Goal: Task Accomplishment & Management: Complete application form

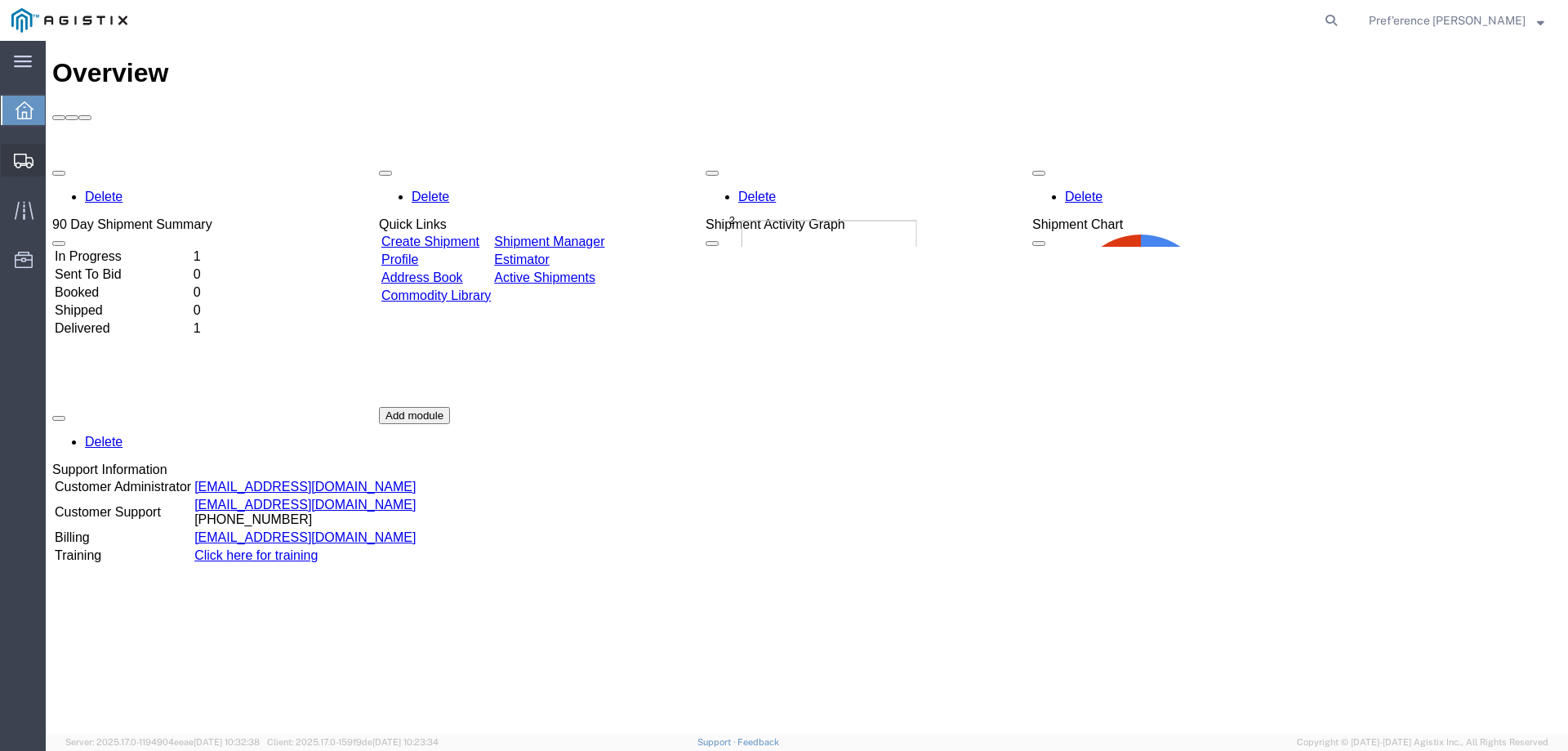
click at [0, 0] on span "Create Shipment" at bounding box center [0, 0] width 0 height 0
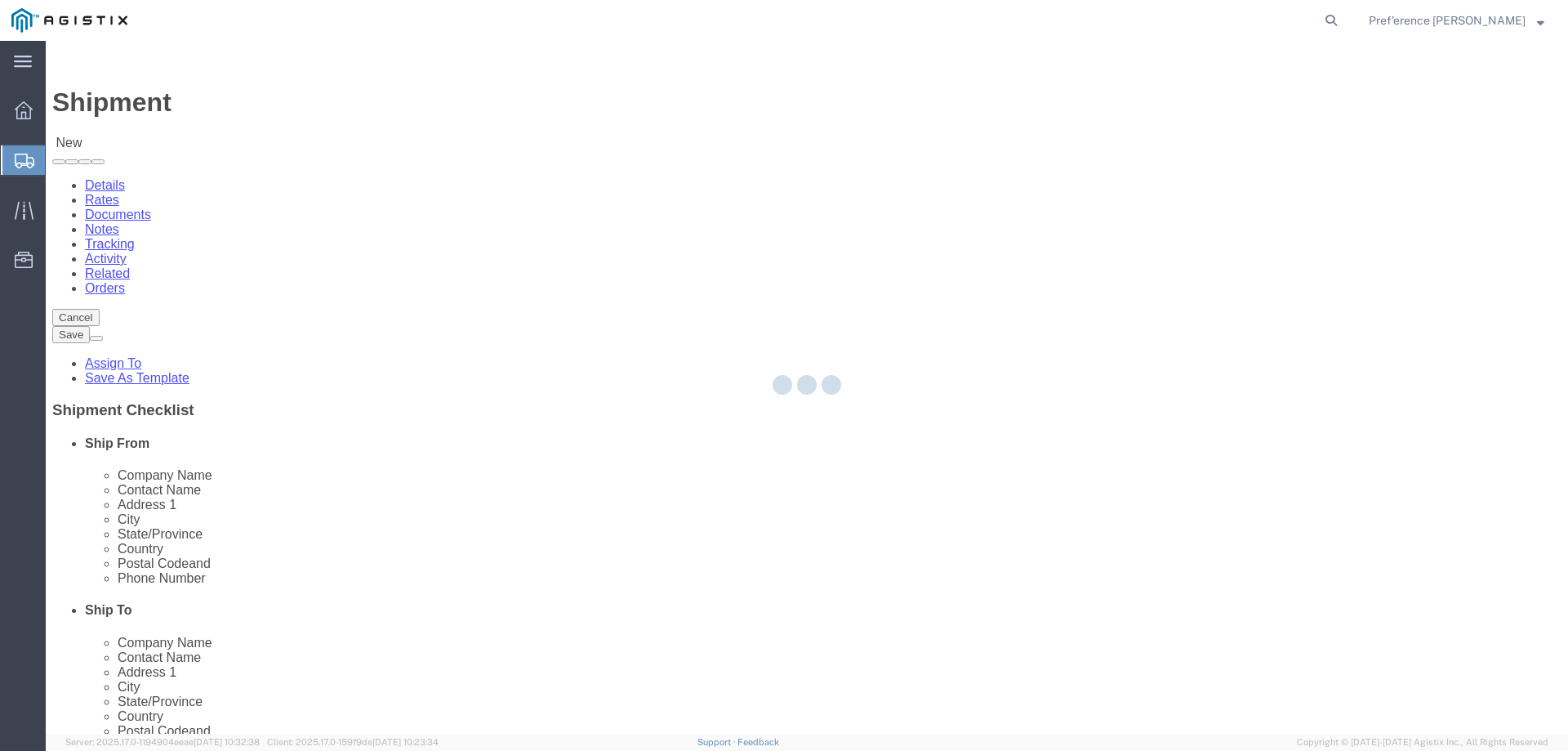
select select
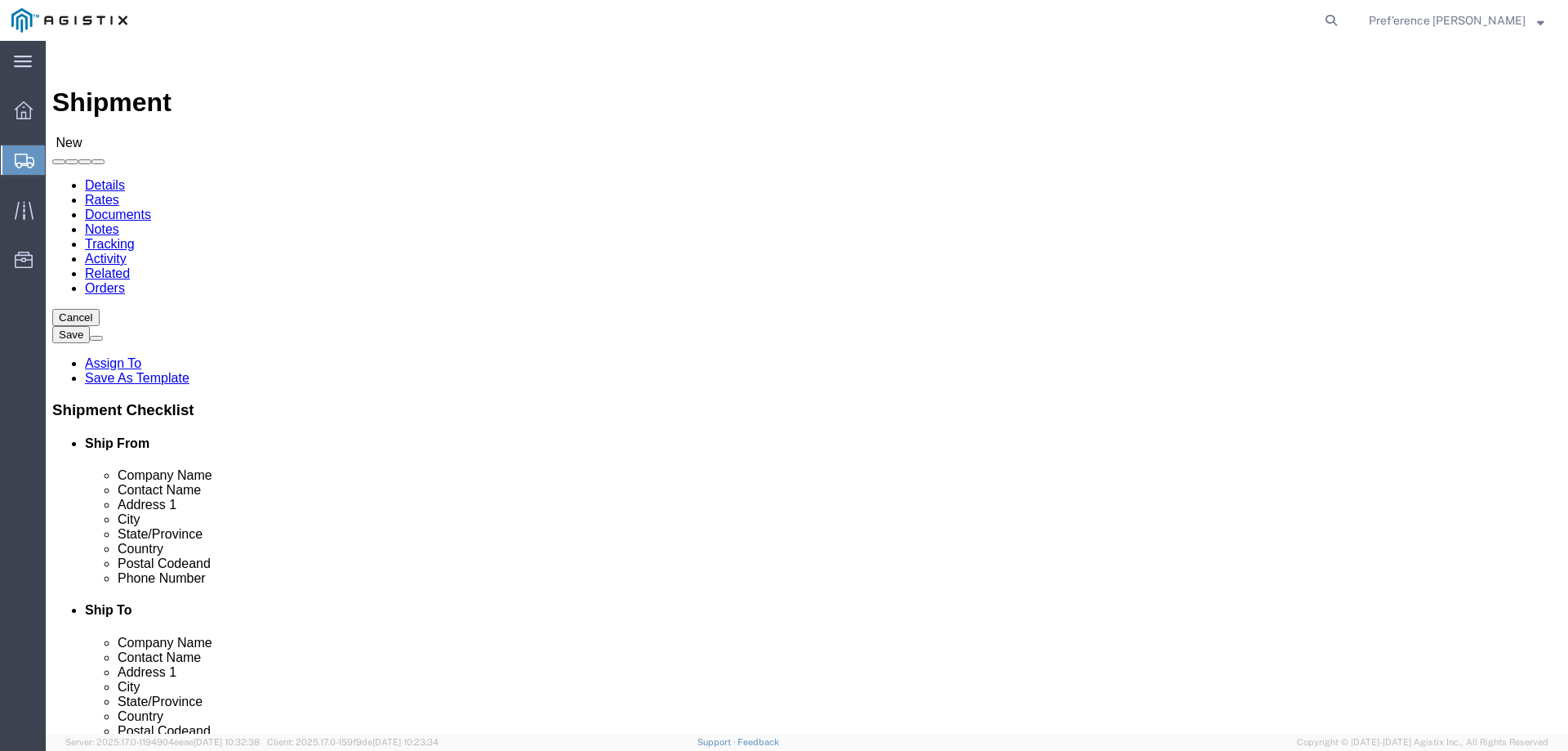
click select "Select KF Valves PG&E"
select select "9596"
click select "Select KF Valves PG&E"
select select
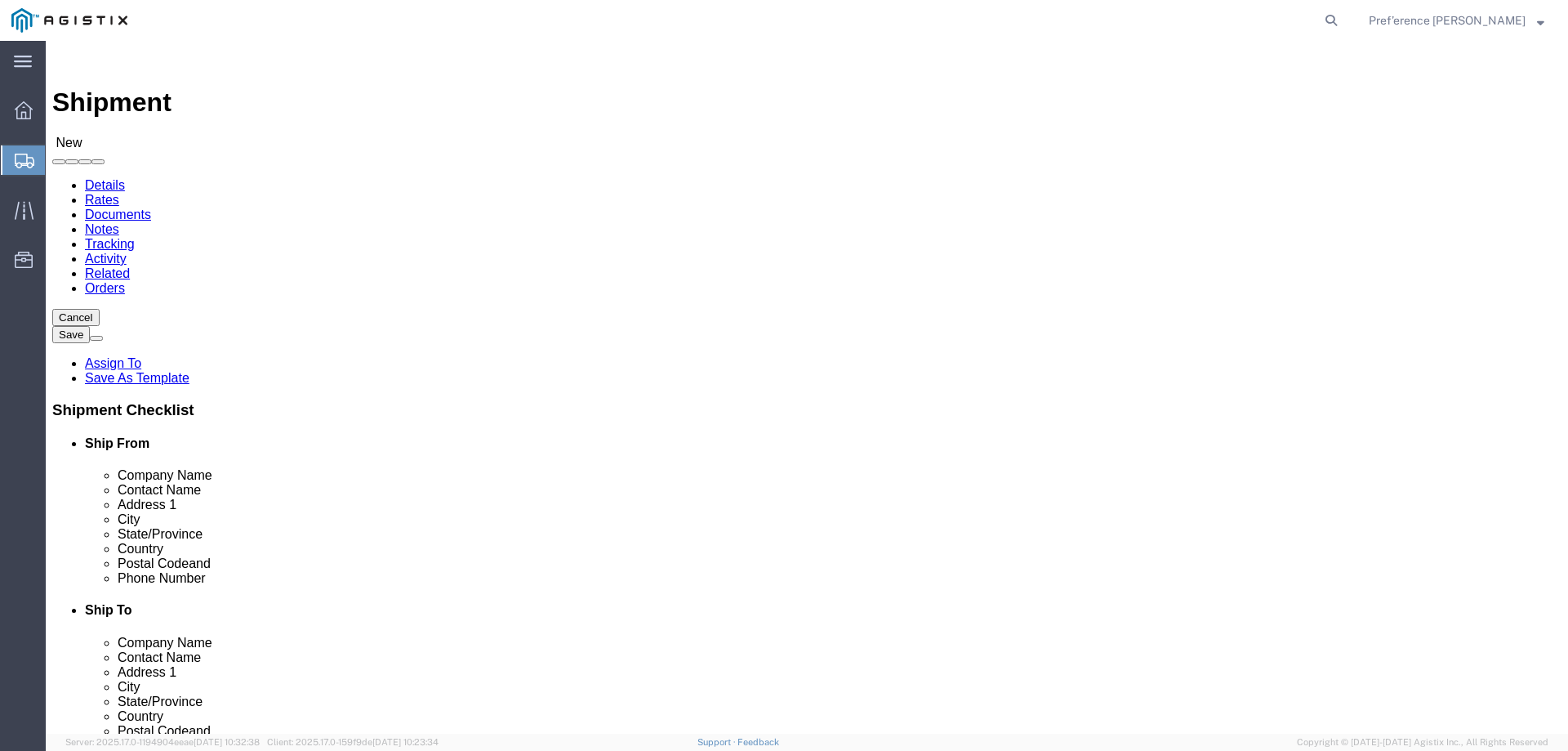
click select "Select All Others [GEOGRAPHIC_DATA] [GEOGRAPHIC_DATA] [GEOGRAPHIC_DATA] [GEOGRA…"
select select "23082"
click select "Select All Others [GEOGRAPHIC_DATA] [GEOGRAPHIC_DATA] [GEOGRAPHIC_DATA] [GEOGRA…"
click input "text"
type input "KF VALVES"
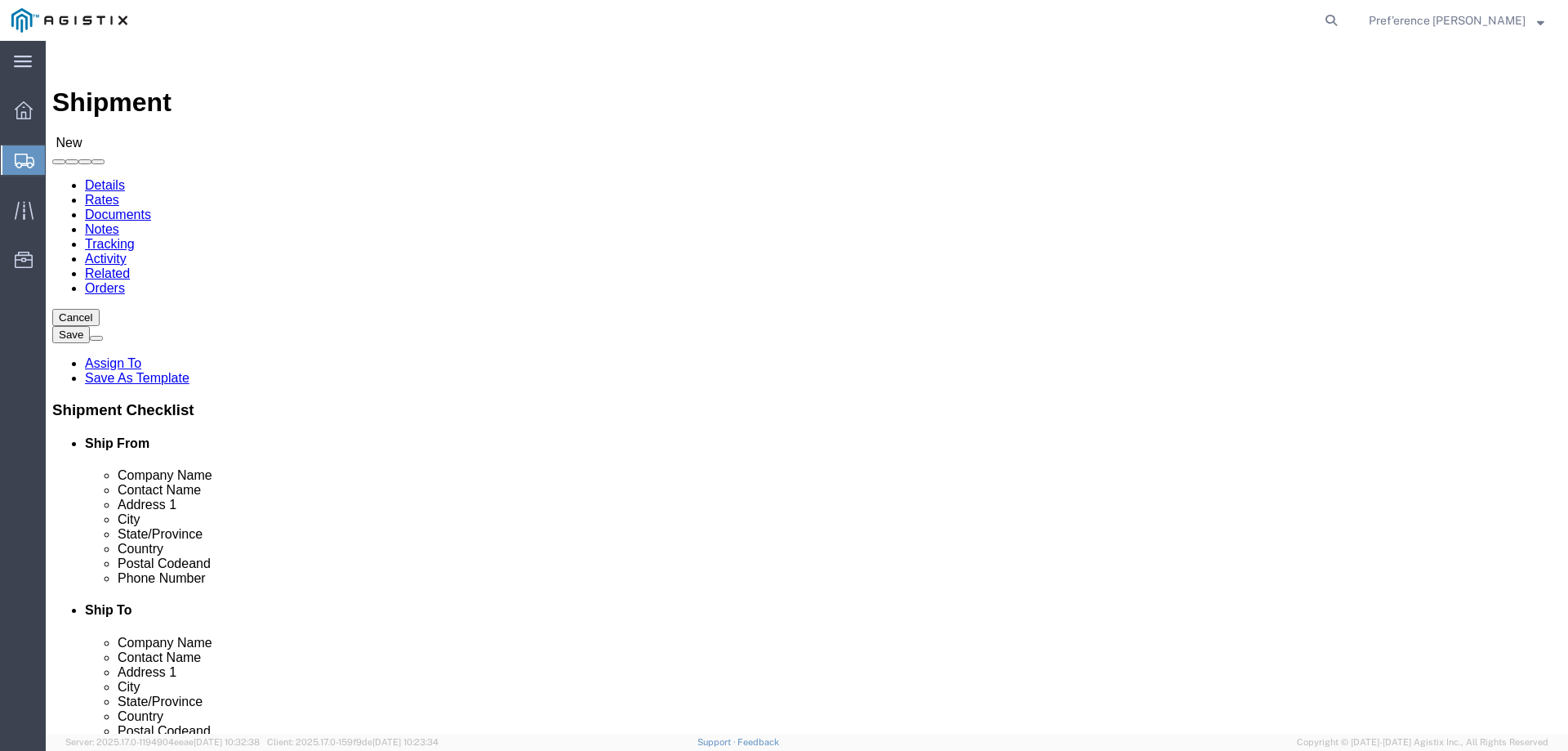
type input "PREF'ERENCE [PERSON_NAME]"
type input "[STREET_ADDRESS]"
type input "[GEOGRAPHIC_DATA]"
type input "T"
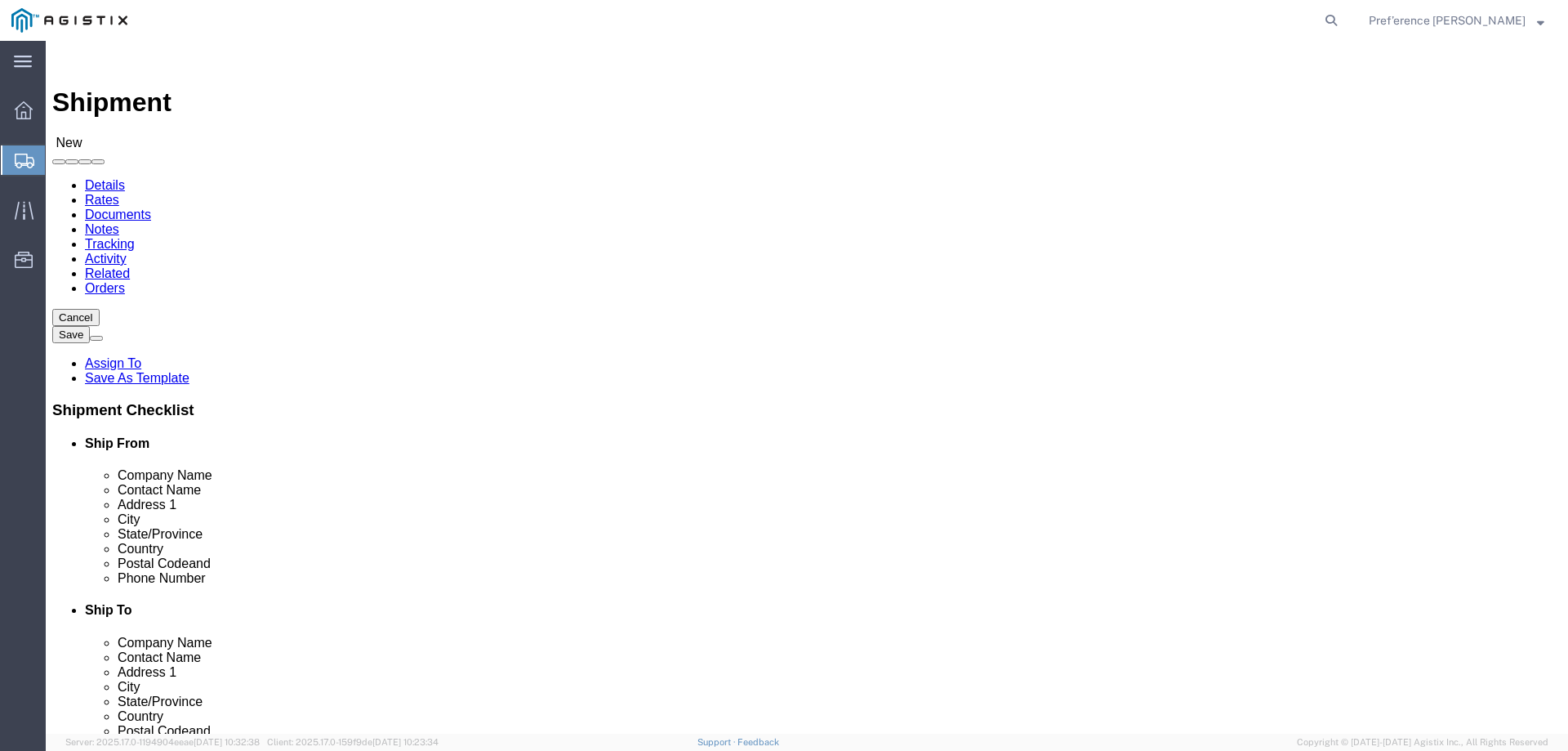
type input "T"
type input "77041"
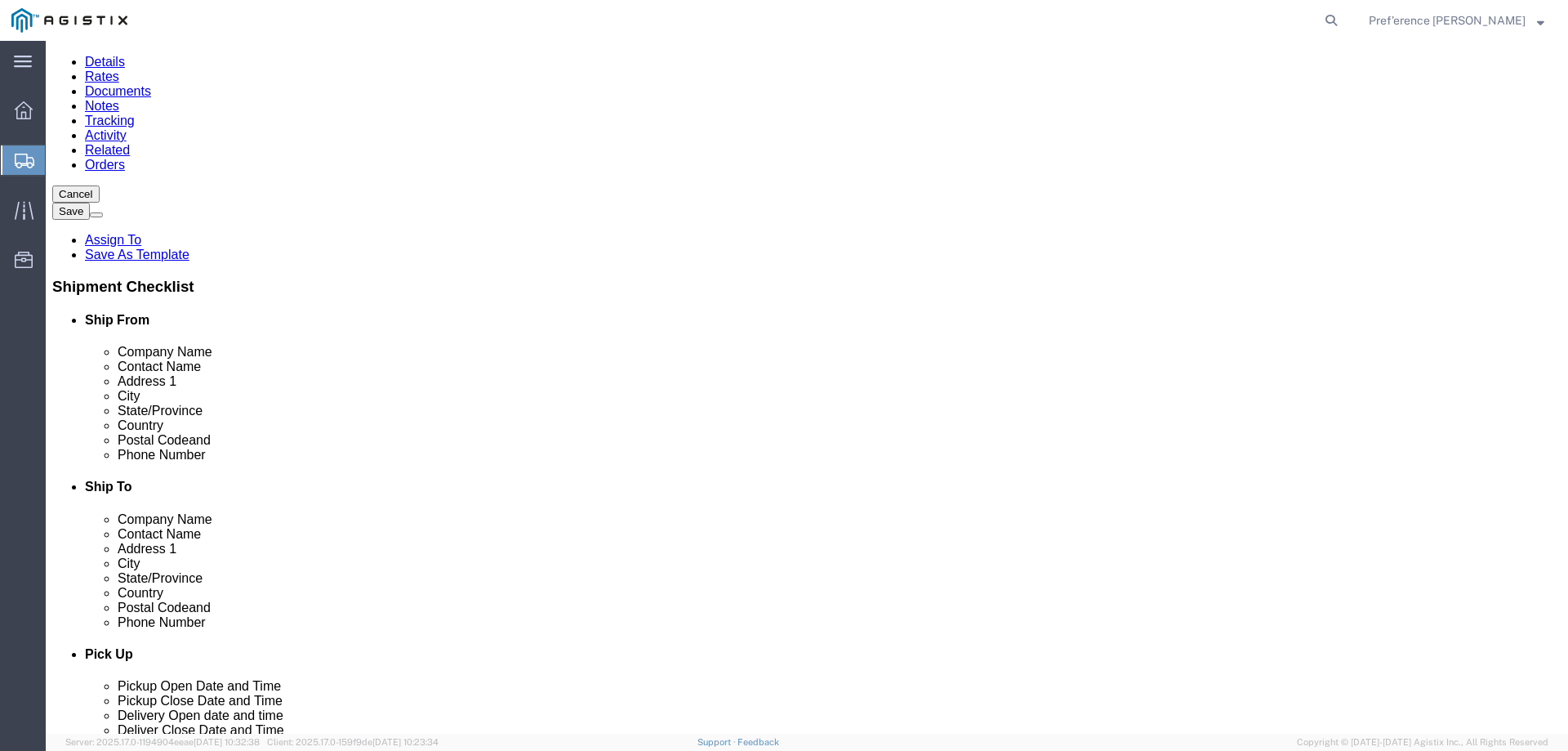
scroll to position [163, 0]
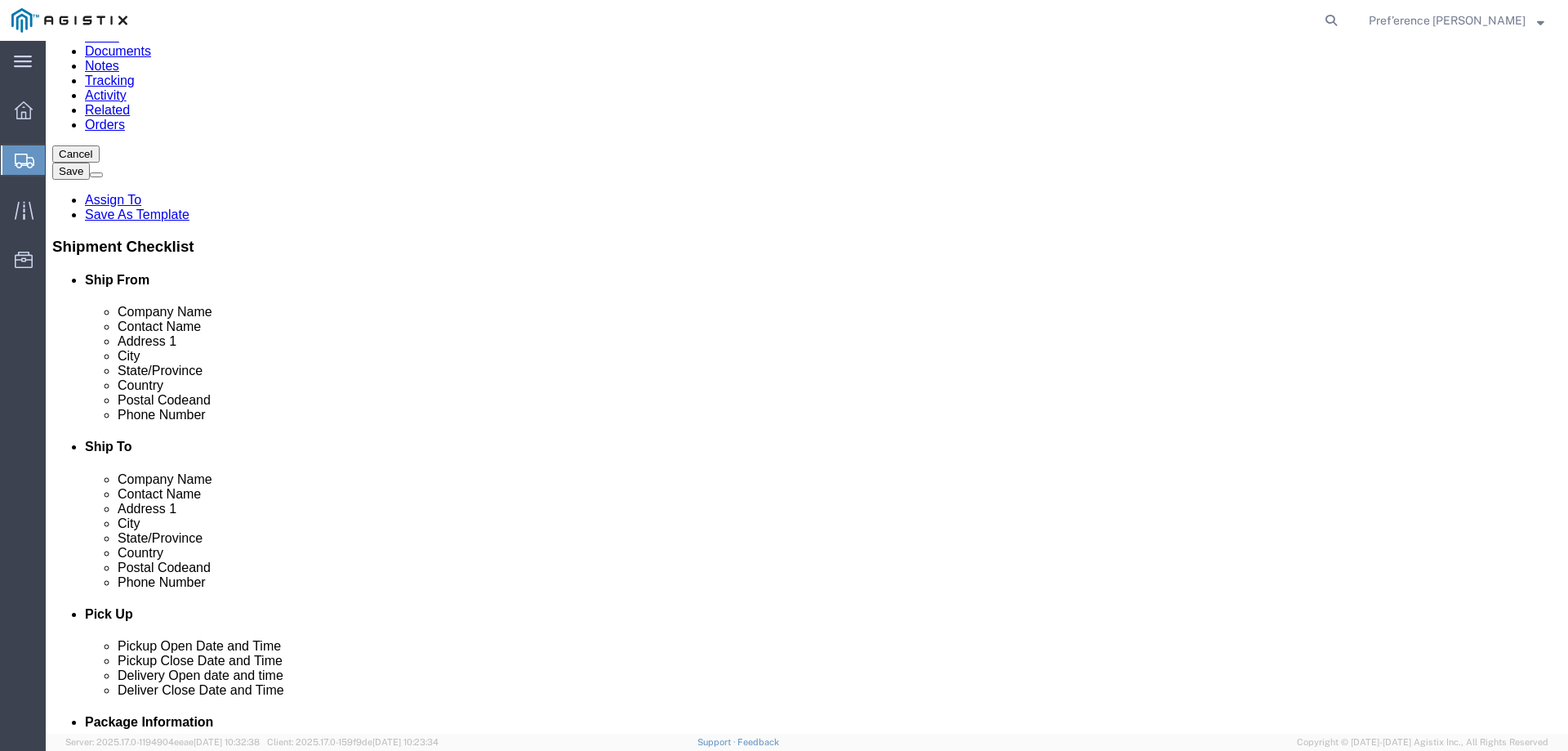
click input "text"
type input "2816715161"
click input "text"
type input "C/O PACIFIC GAS & ELECTRIC"
type input "[PERSON_NAME]"
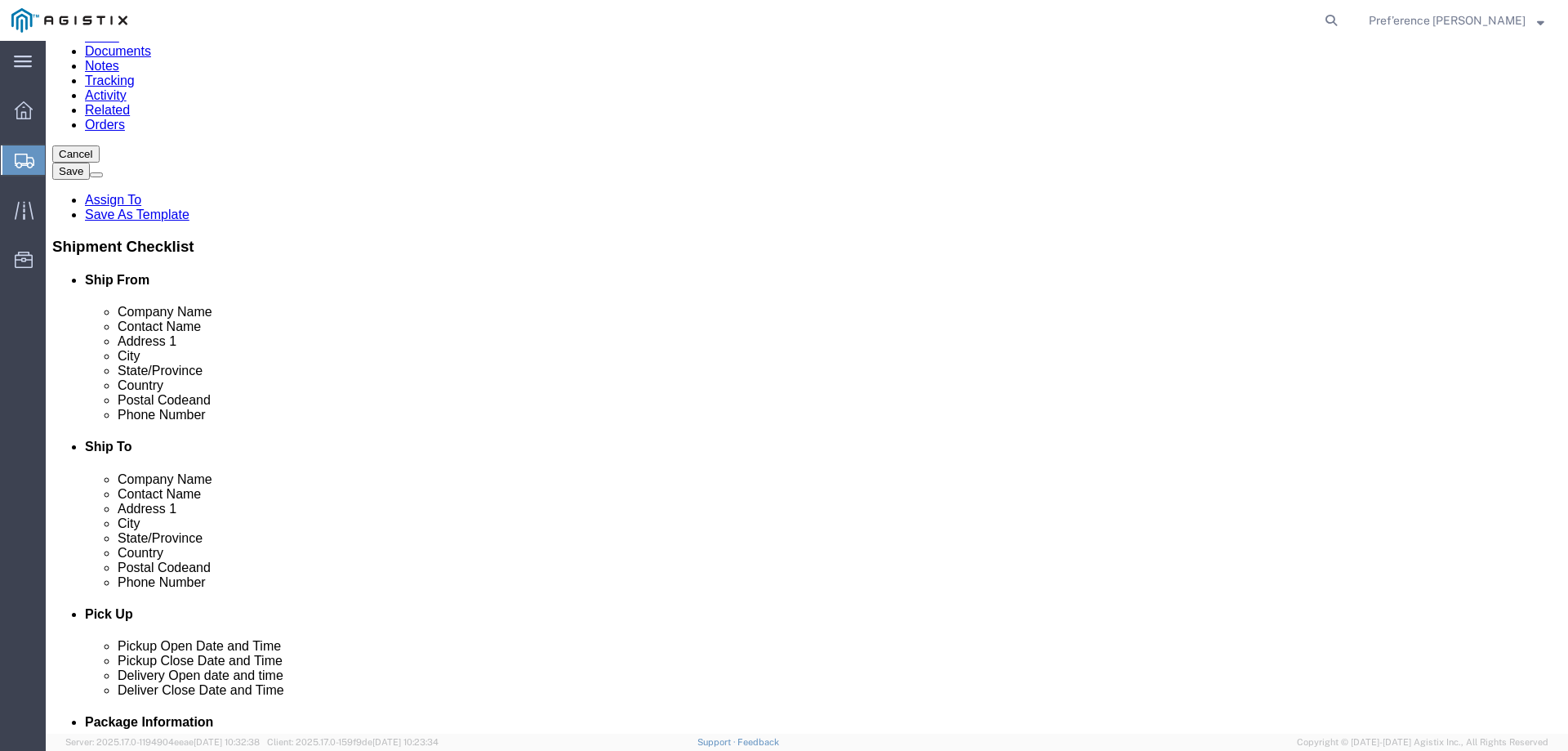
type input "[STREET_ADDRESS][PERSON_NAME]"
type input "STOCKTON"
click p "- PG&E - (Shipping Receiving) [STREET_ADDRESS][PERSON_NAME]"
select select "CA"
type input "Stockton"
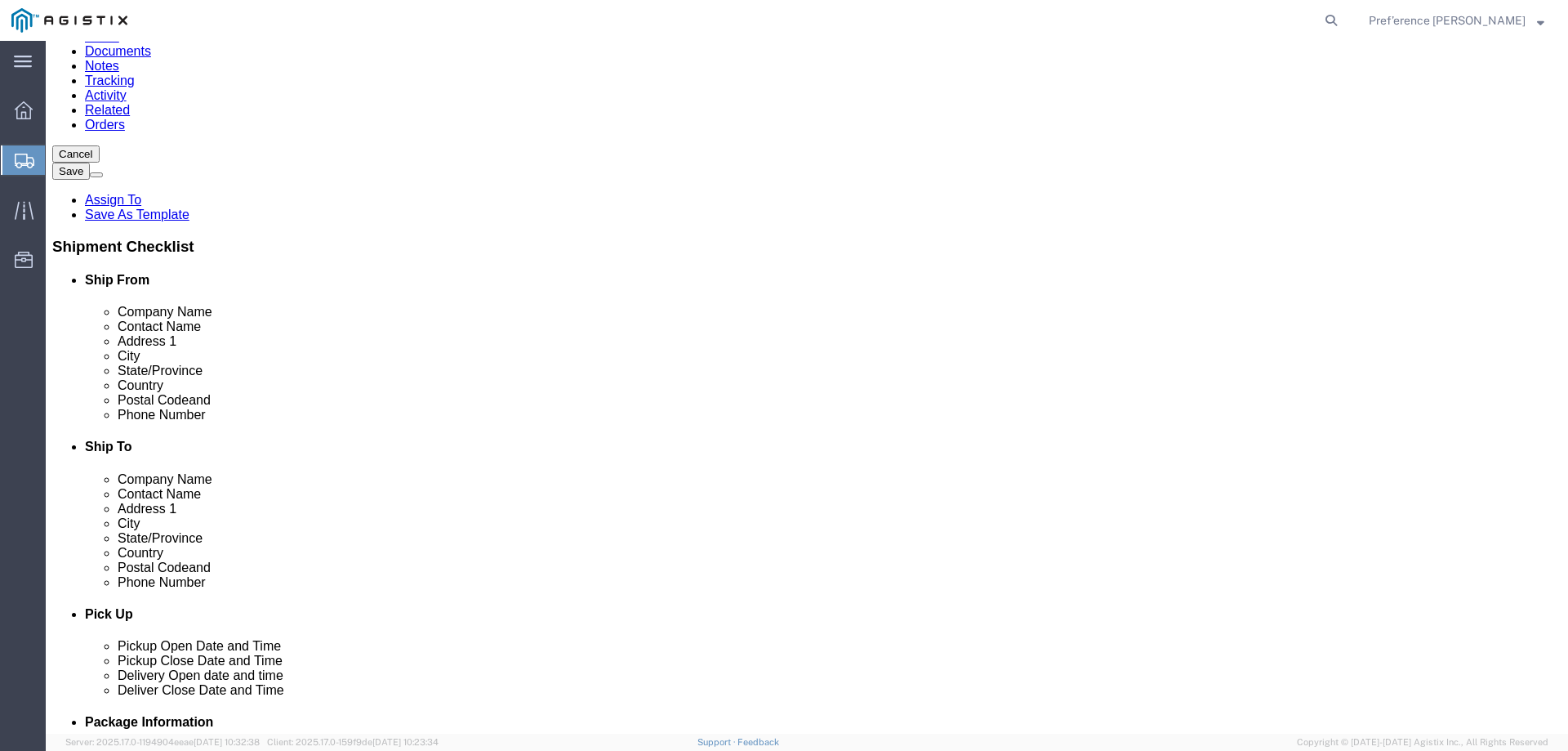
click input "text"
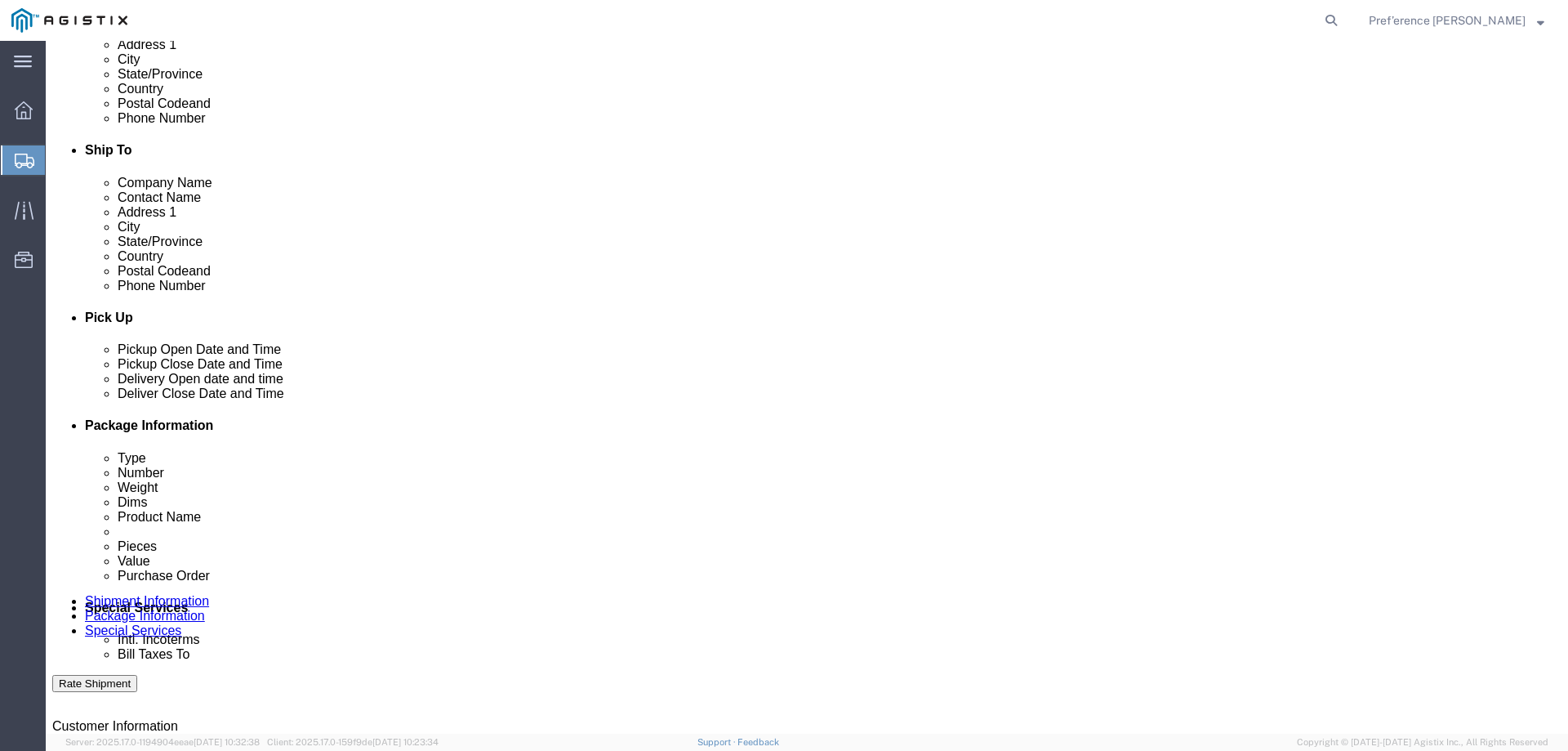
scroll to position [572, 0]
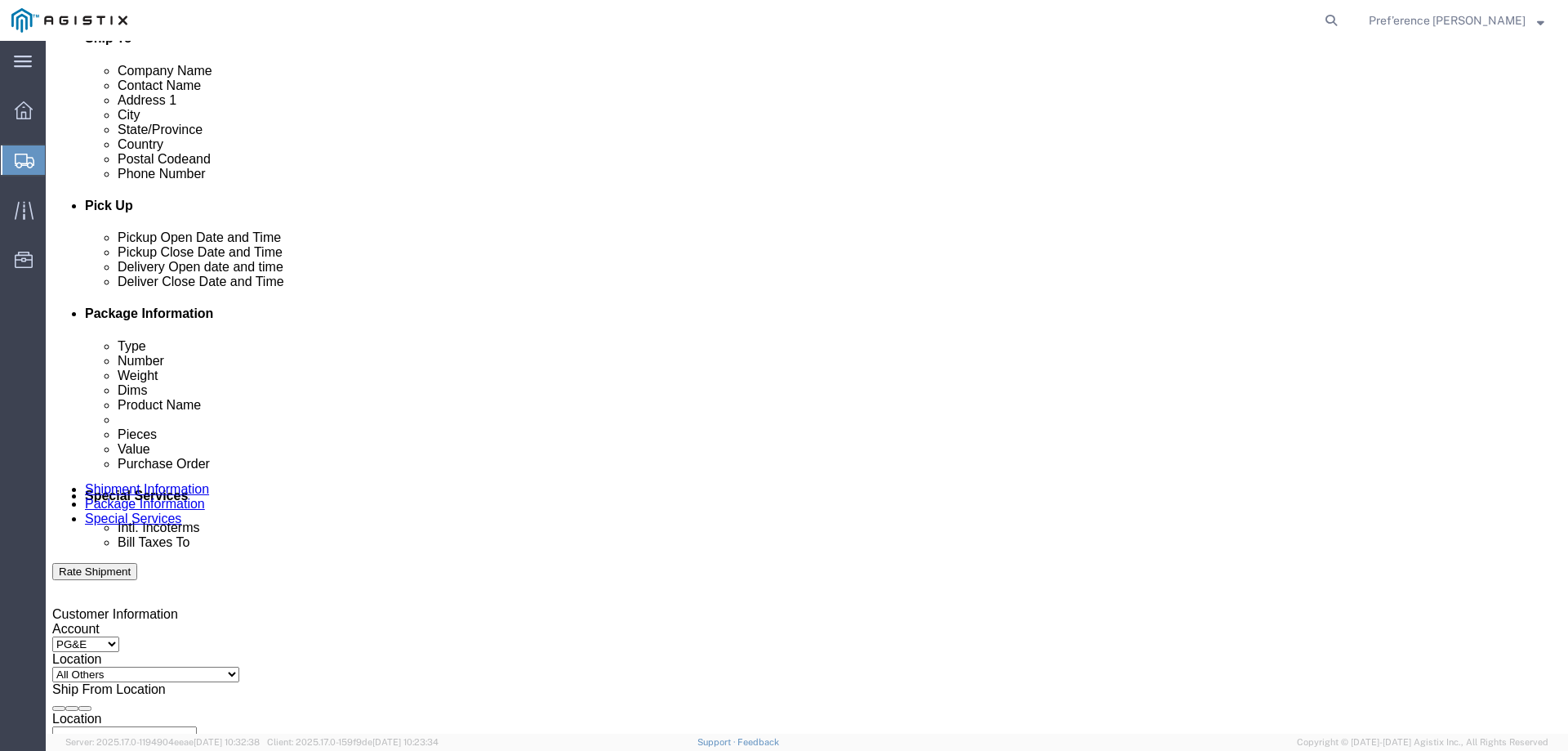
type input "8776606789"
click div "[DATE] 2:00 PM"
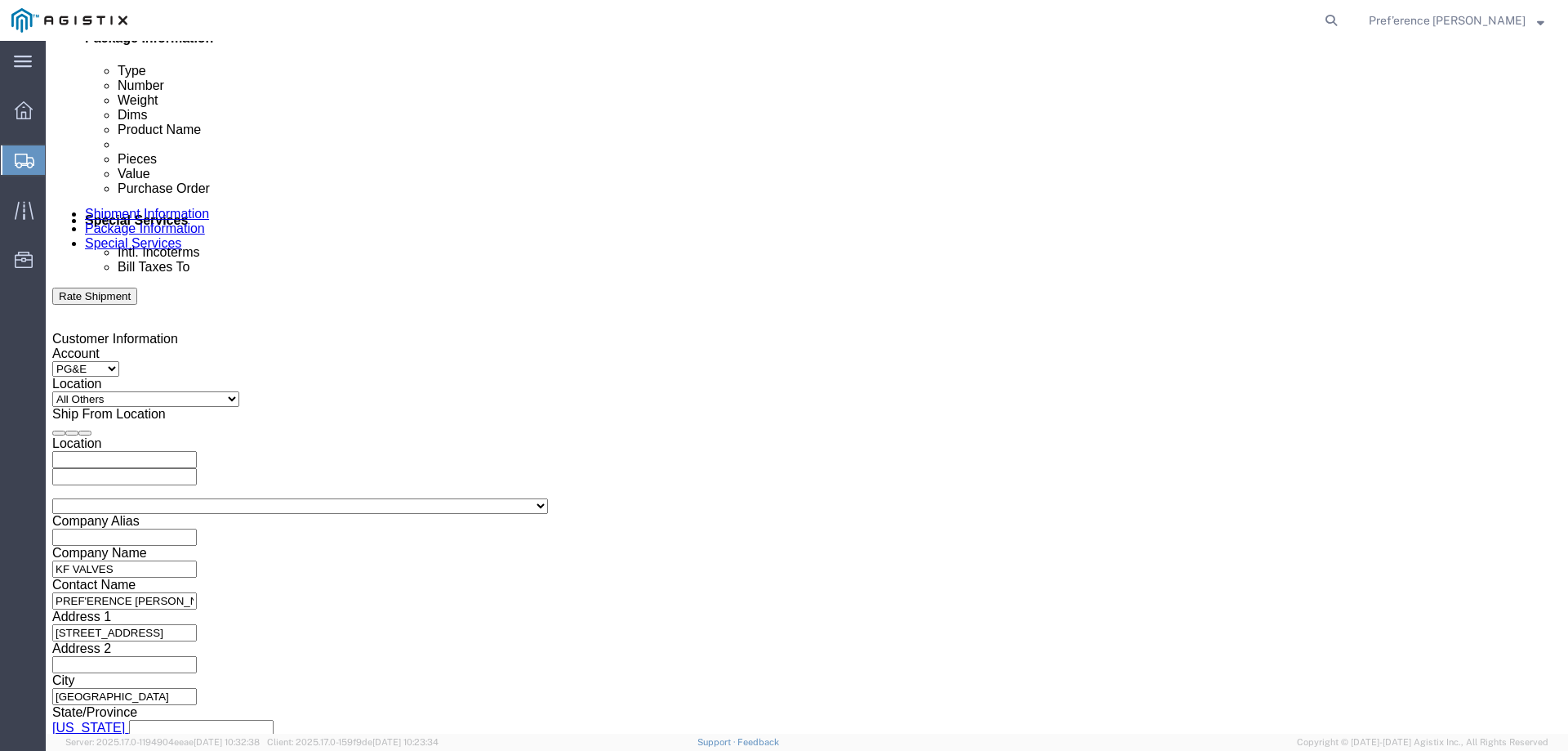
click button "Apply"
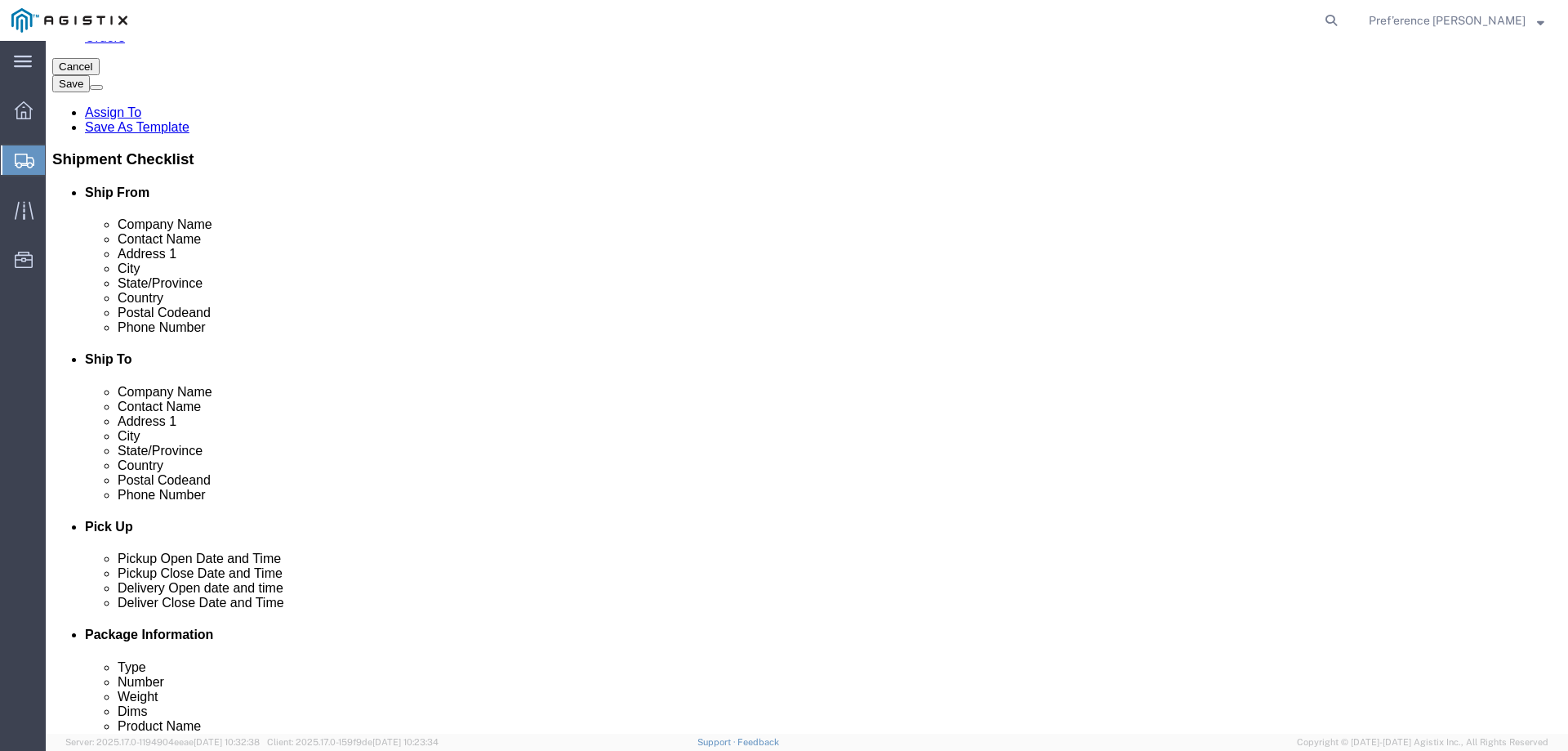
scroll to position [490, 0]
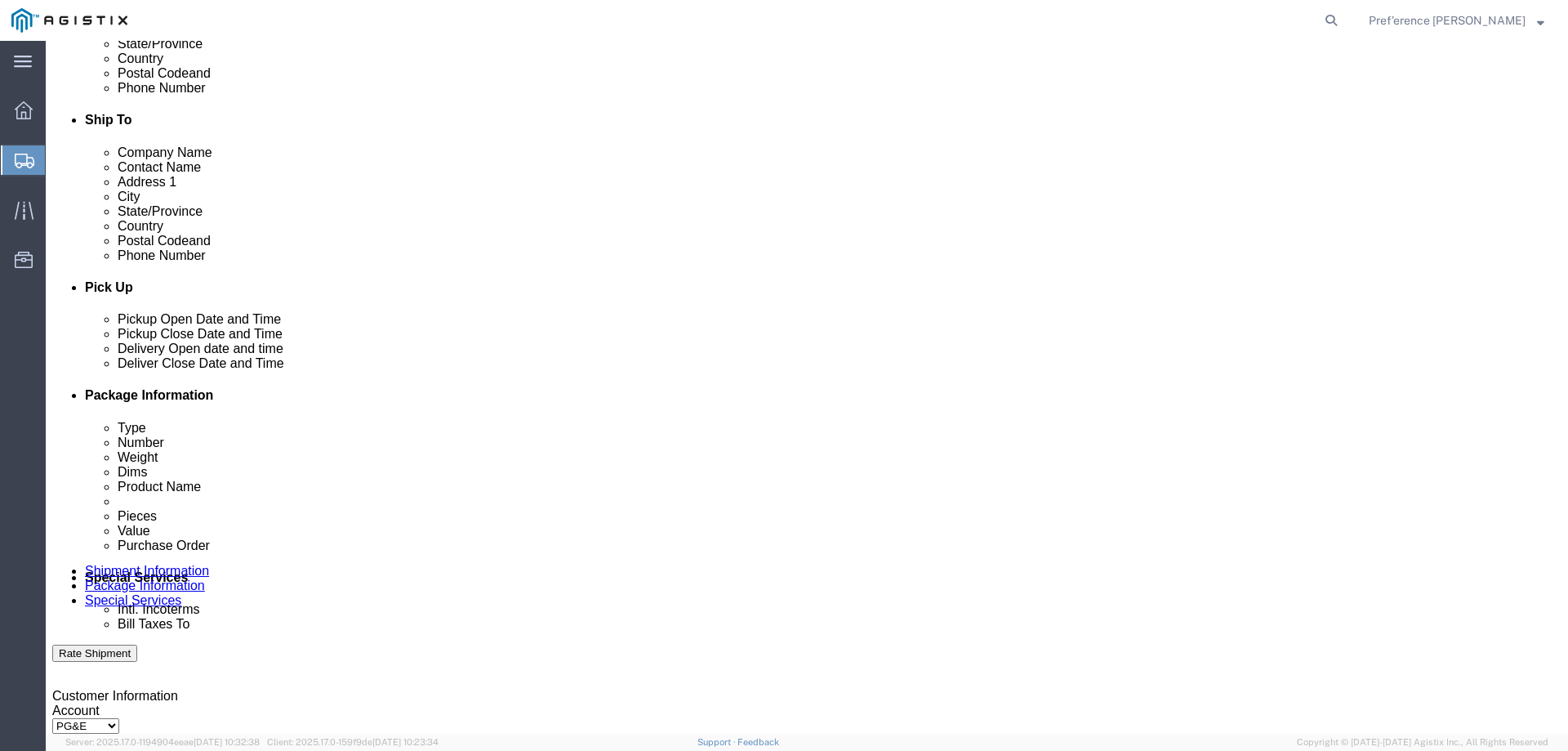
click div "[DATE] 3:00 PM"
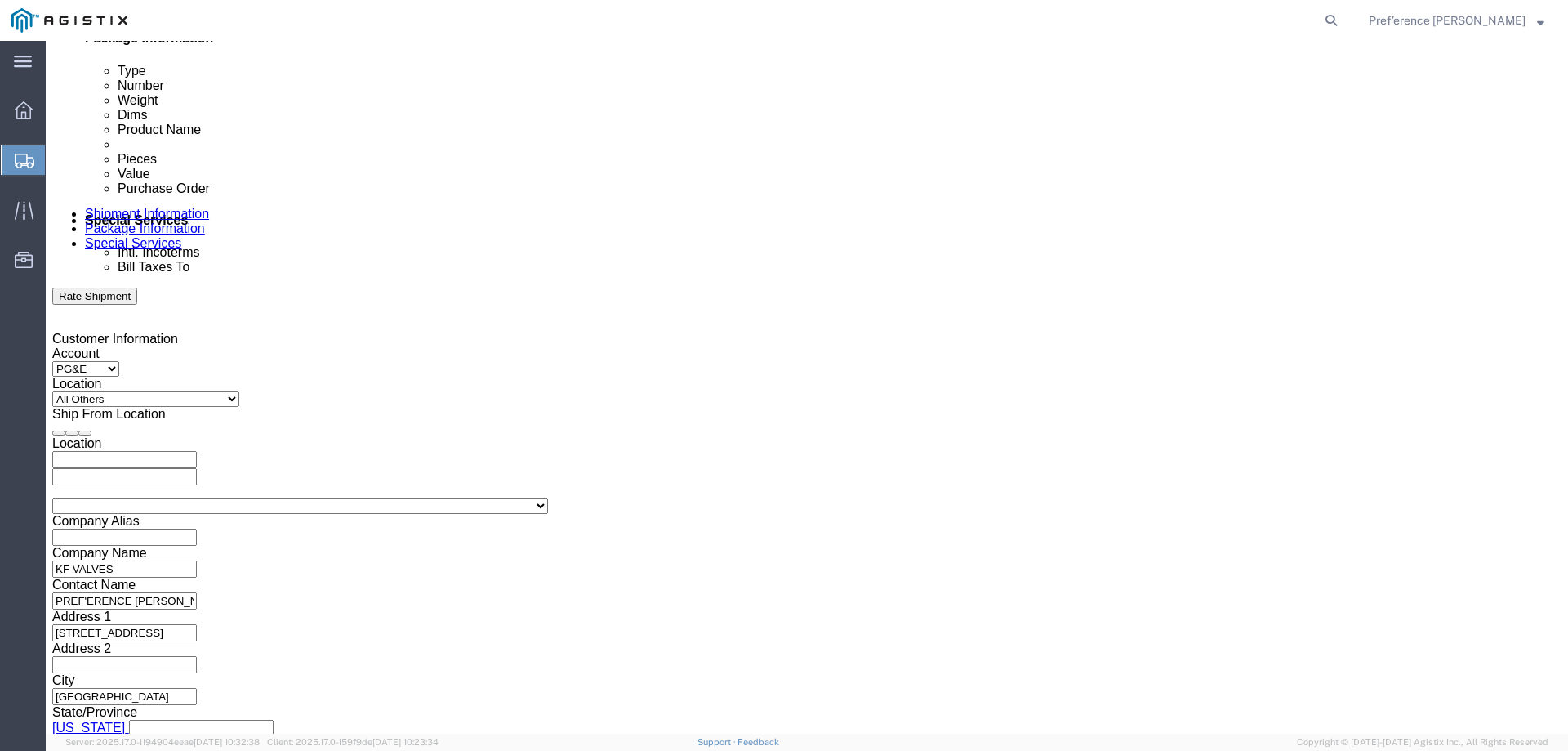
type input "4:30 PM"
click button "Apply"
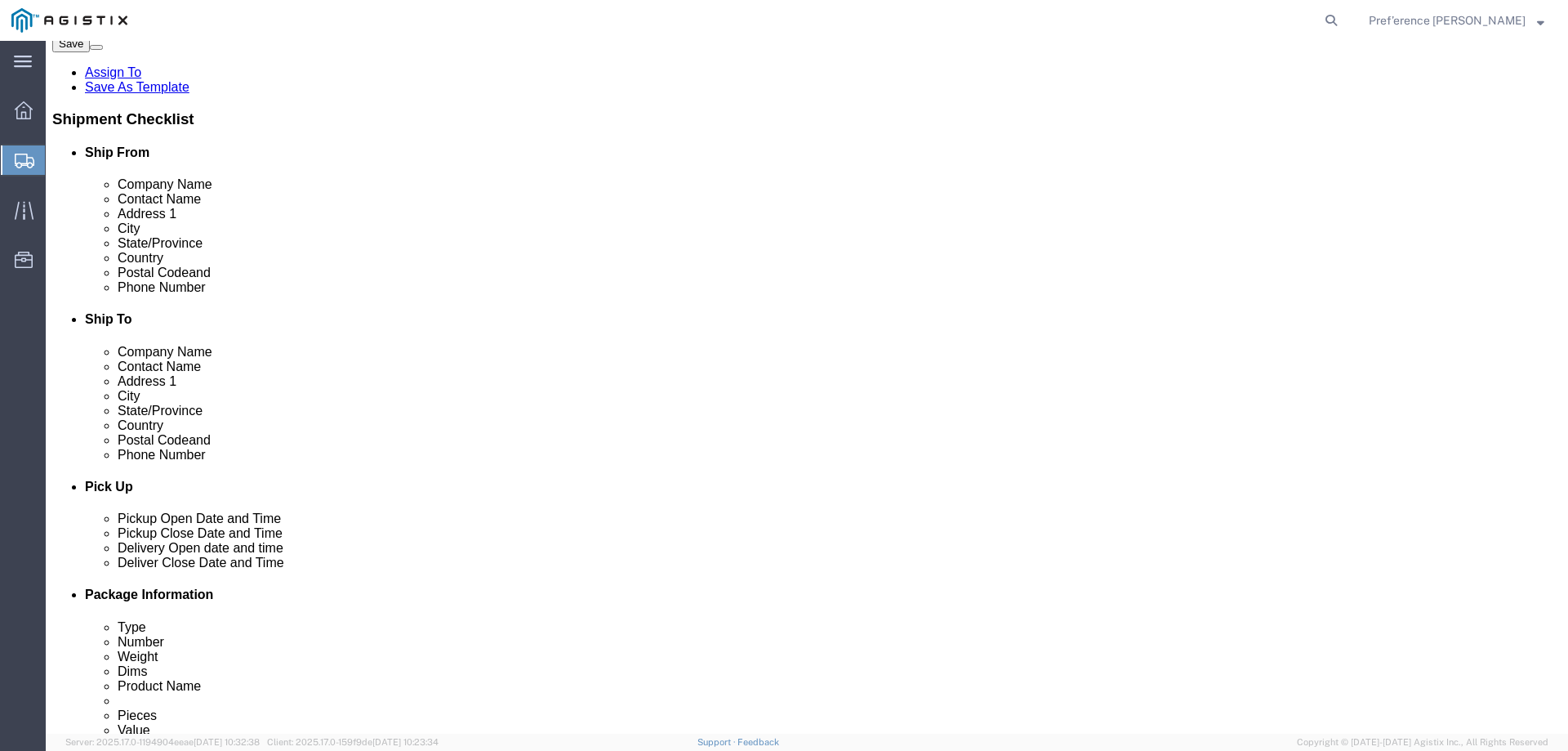
scroll to position [572, 0]
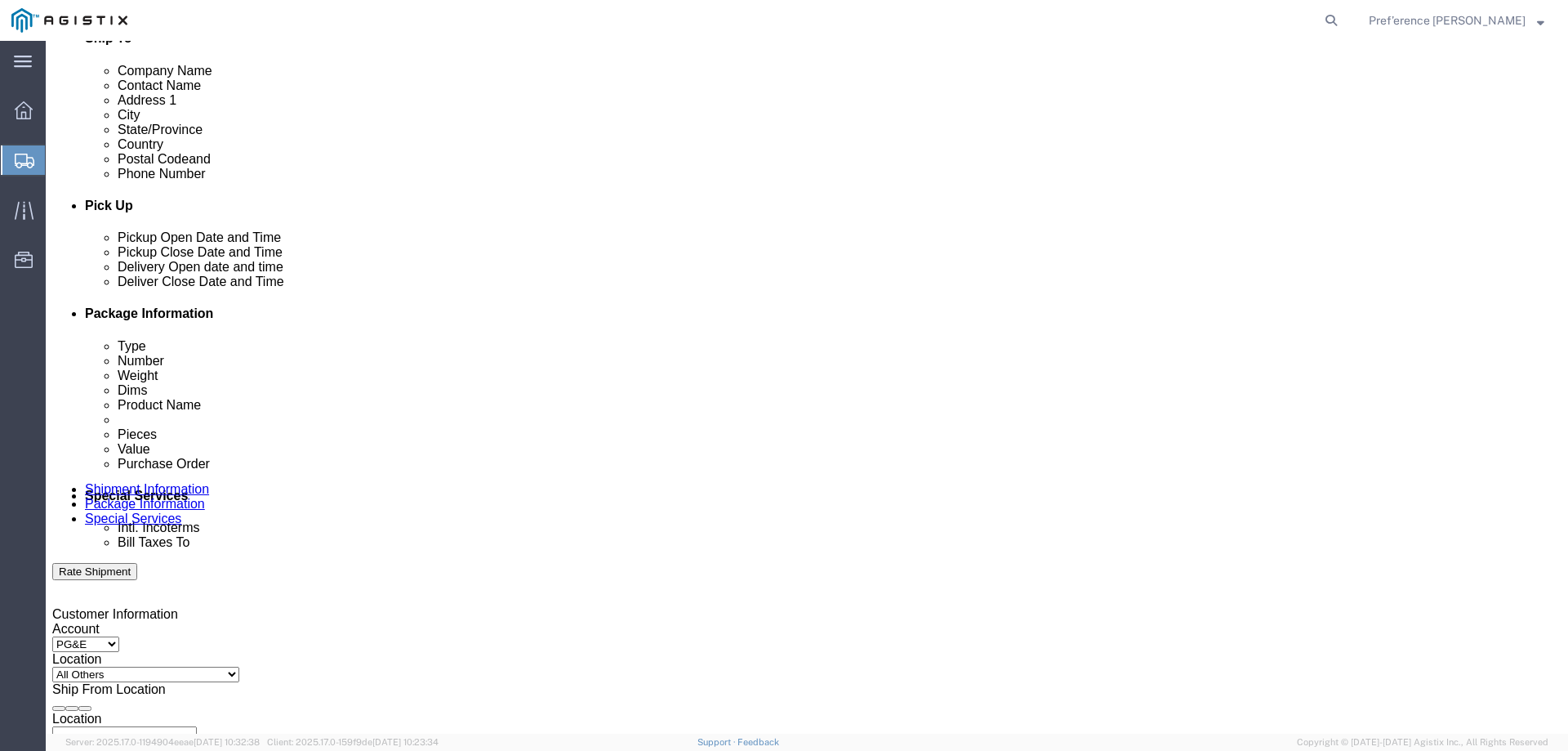
click div
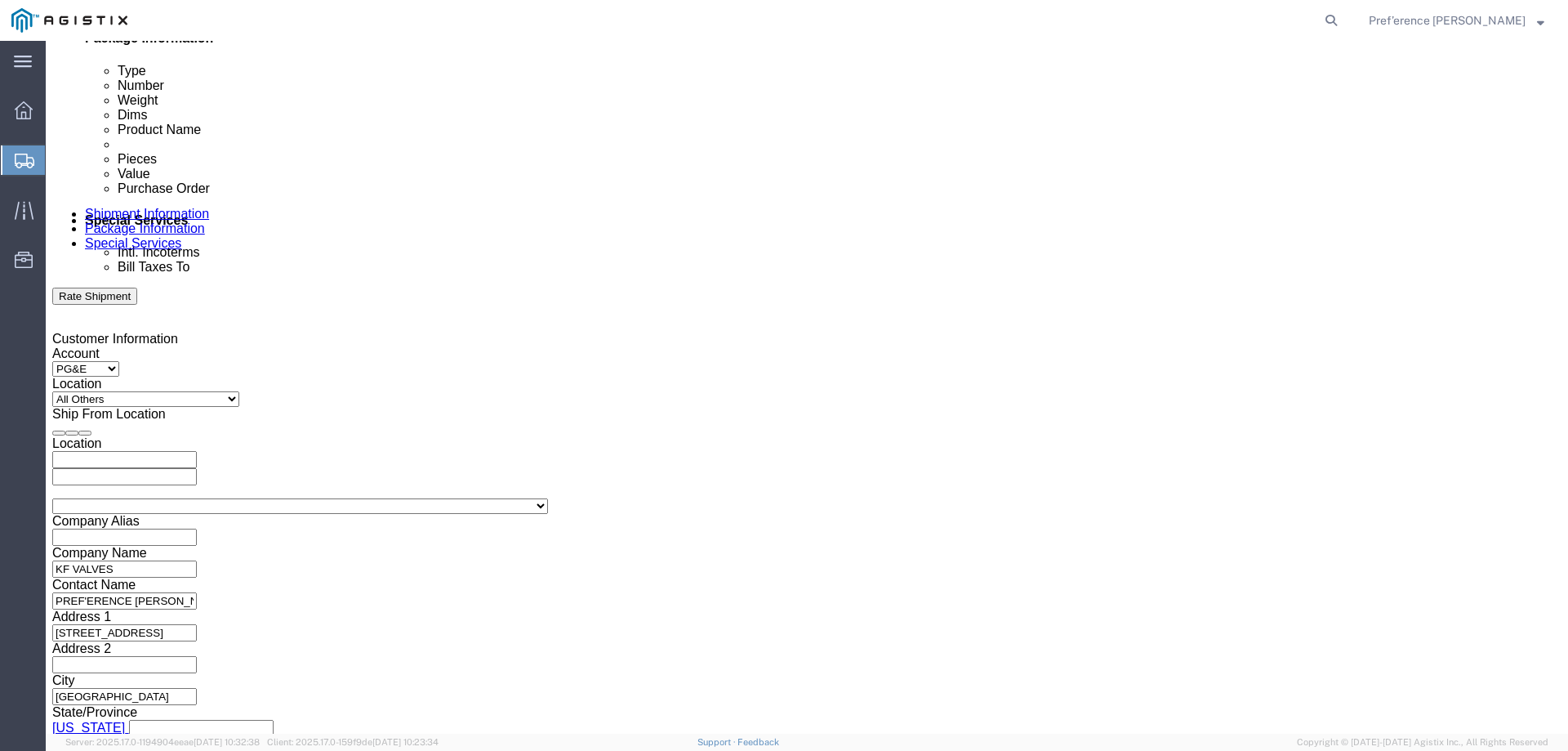
click input "5:30 PM"
click input "8:30 PM"
click input "8:00 PM"
type input "8:00 AM"
click button "Apply"
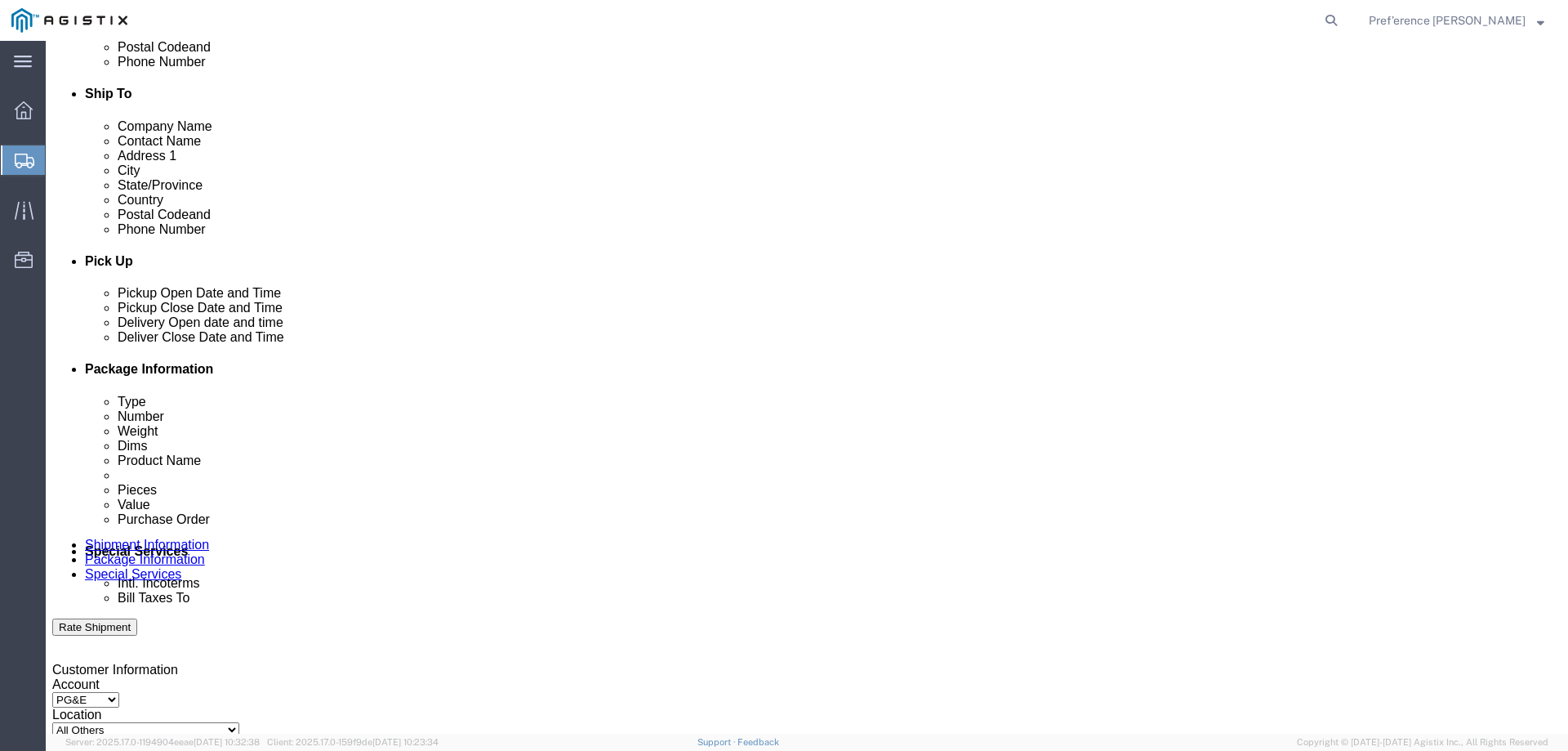
scroll to position [520, 0]
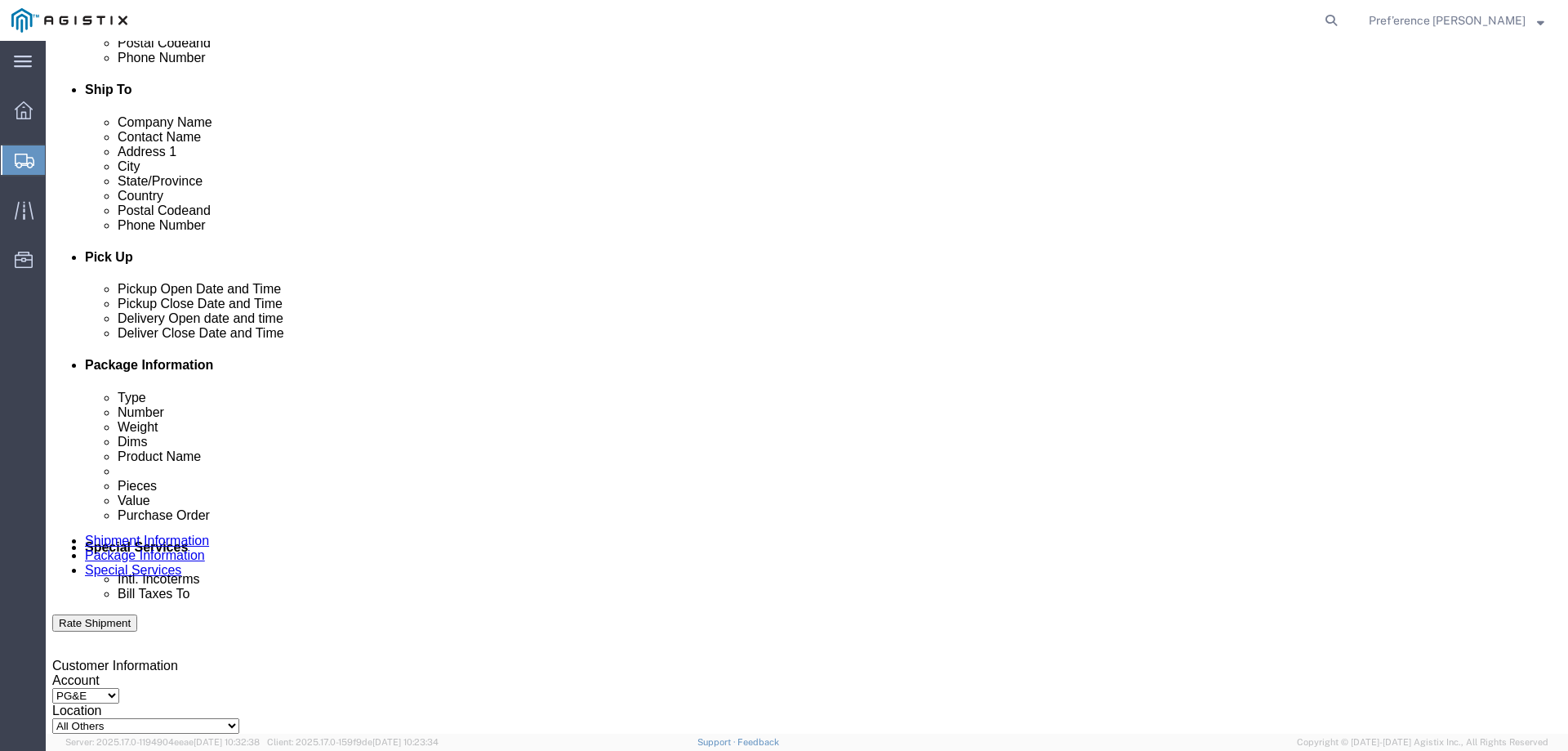
click div
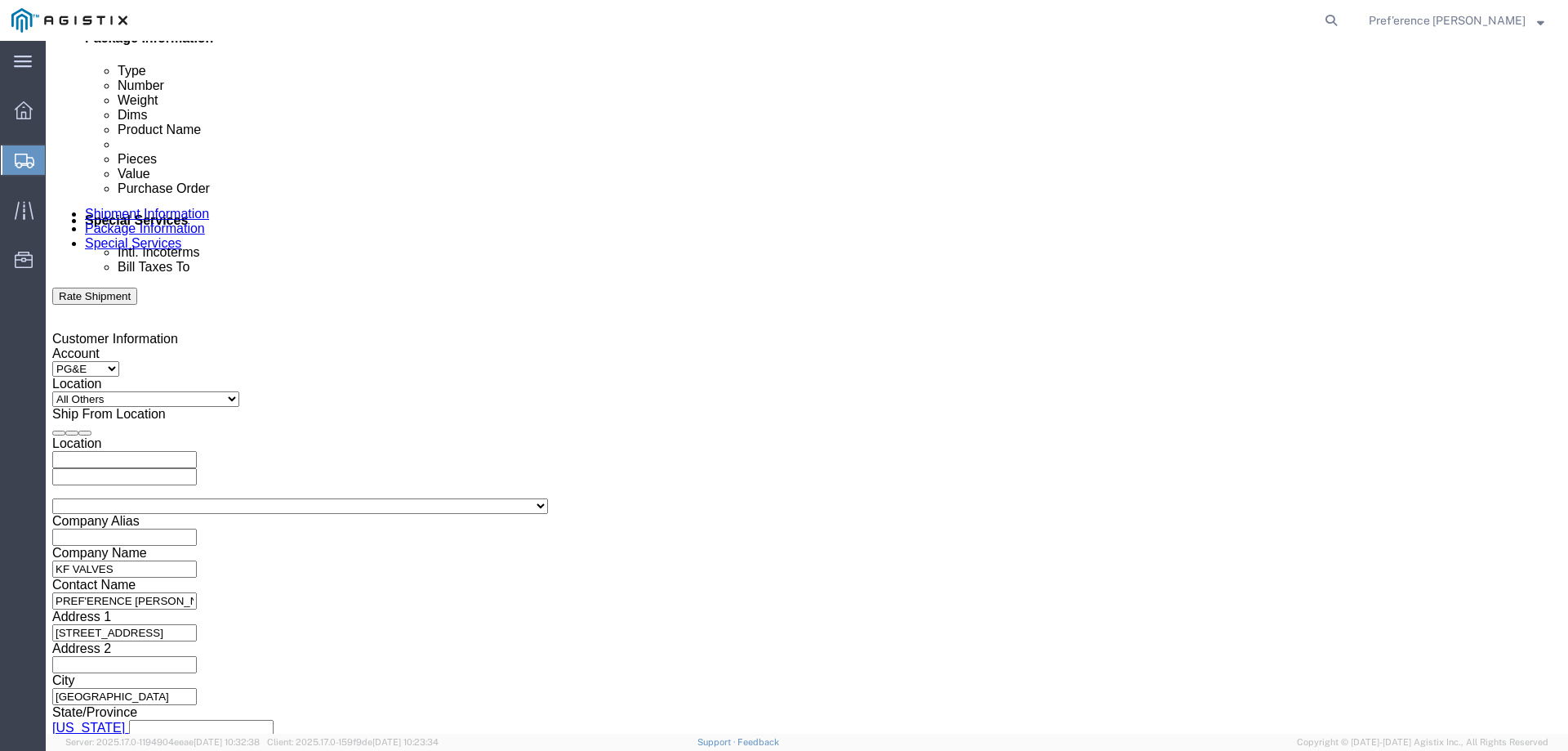
type input "5:00 PM"
click div "Close Time 5:00 PM [DATE] 9:00 AM - [DATE] 9:00 AM Cancel Apply"
click button "Apply"
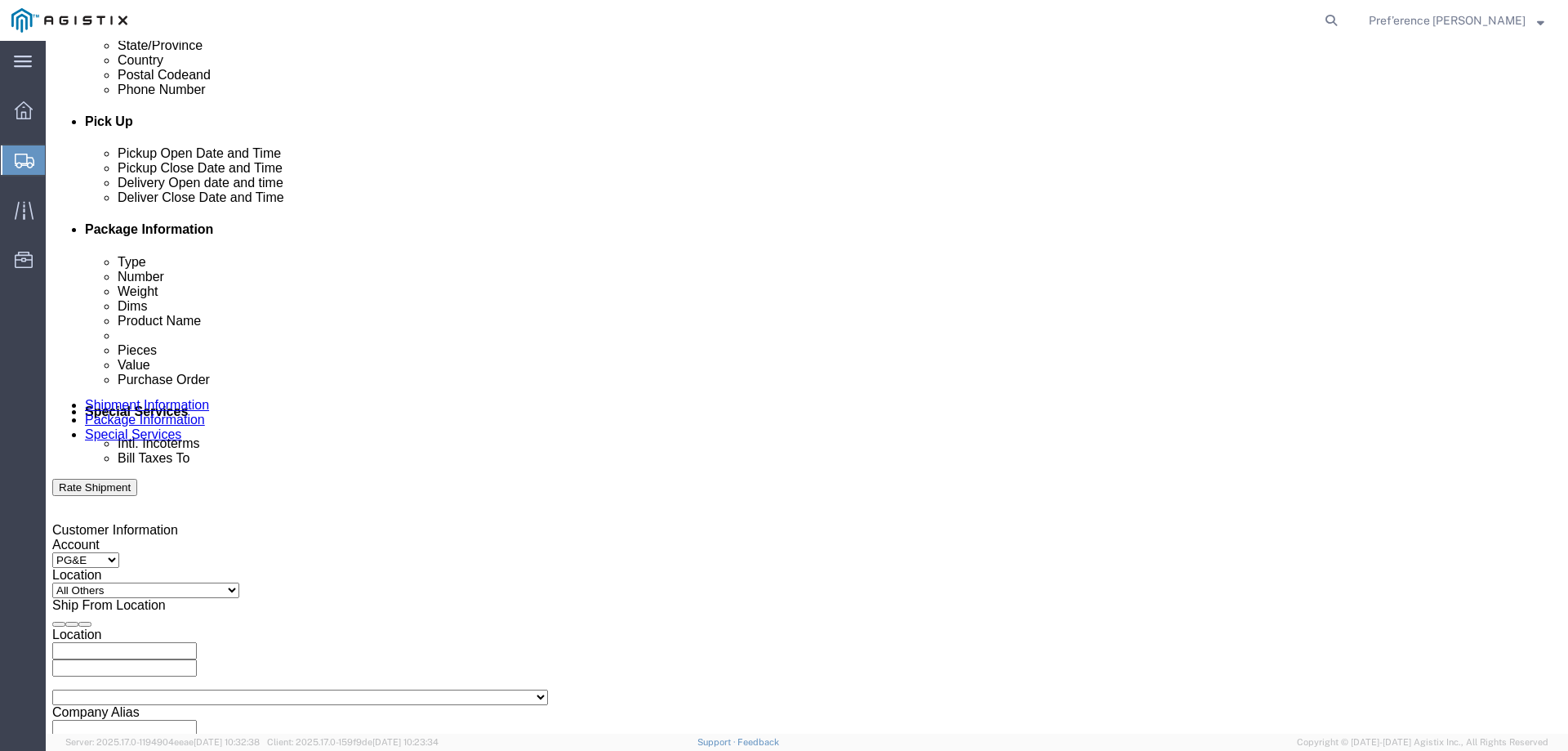
scroll to position [683, 0]
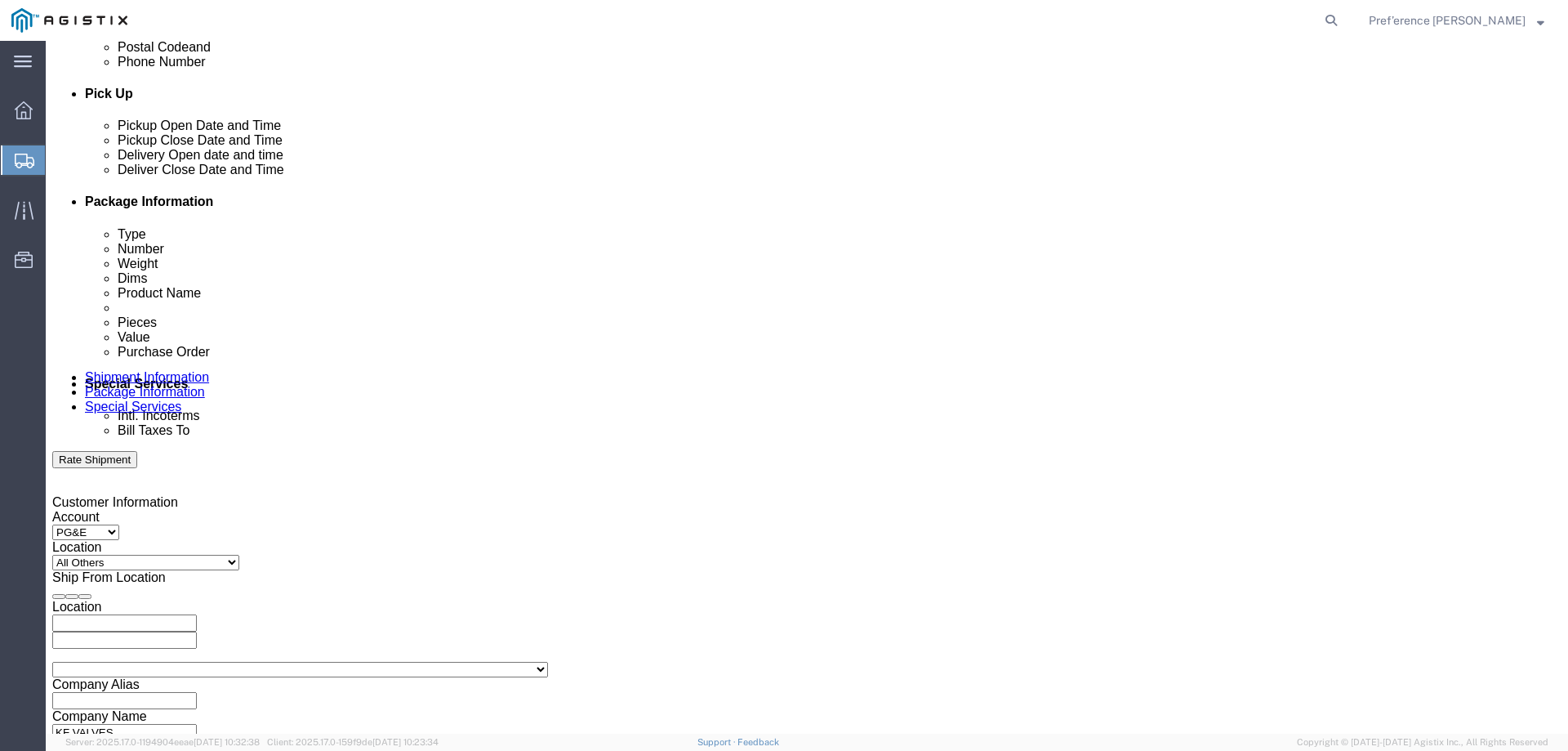
click input "text"
type input "C"
type input "."
type input "3501403138"
click select "Select Account Type Activity ID Airline Appointment Number ASN Batch Request # …"
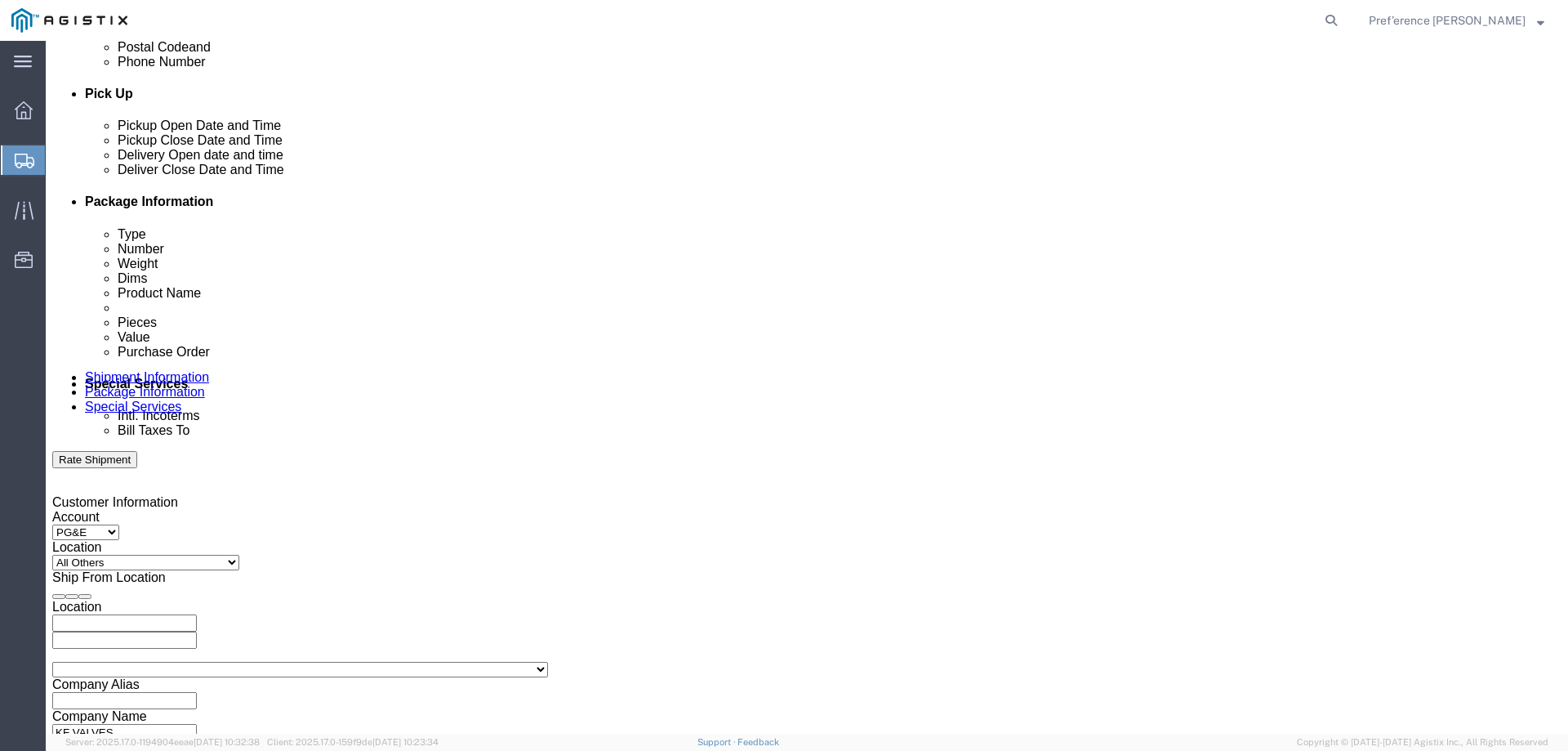
select select "PICKUPNUM"
click select "Select Account Type Activity ID Airline Appointment Number ASN Batch Request # …"
click input "text"
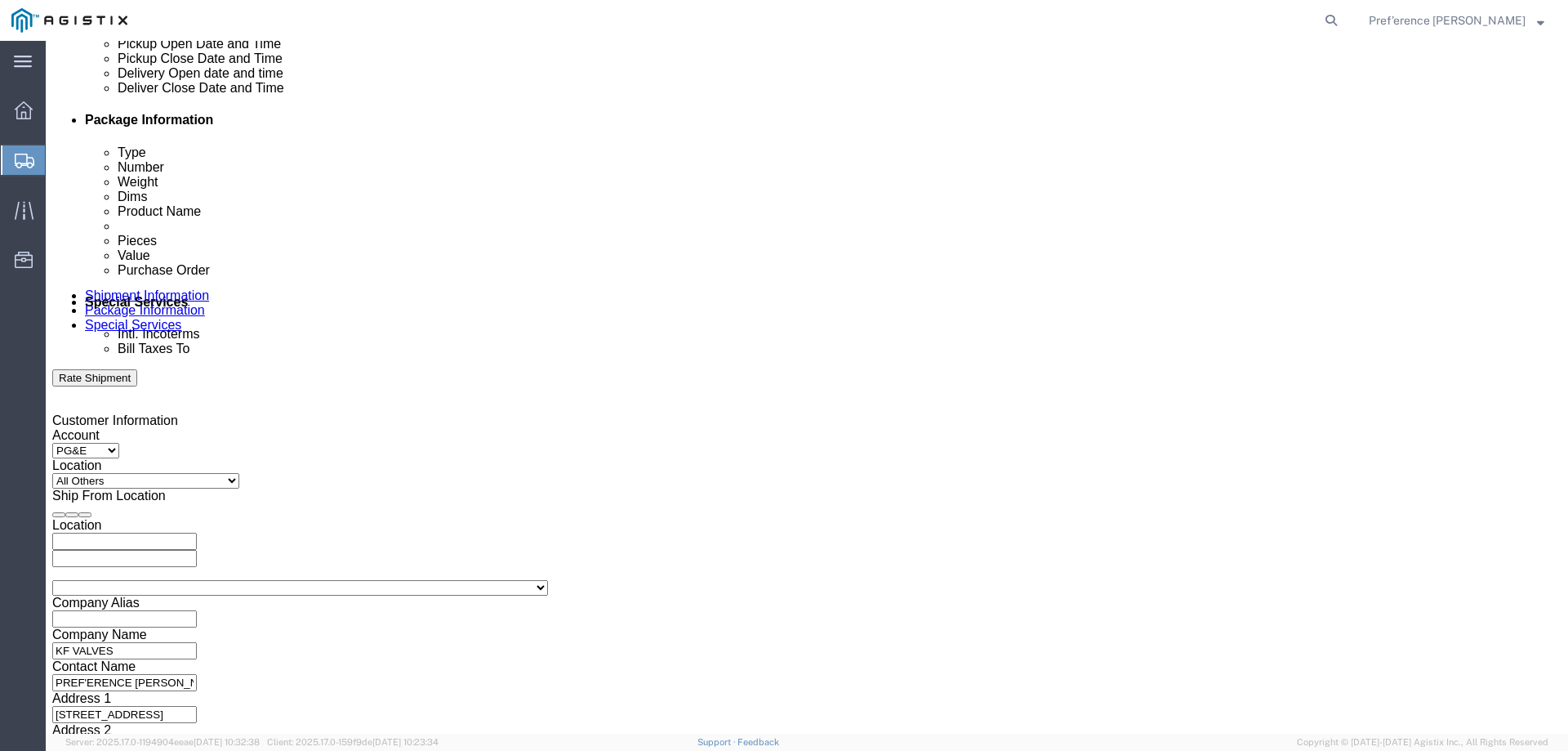
scroll to position [847, 0]
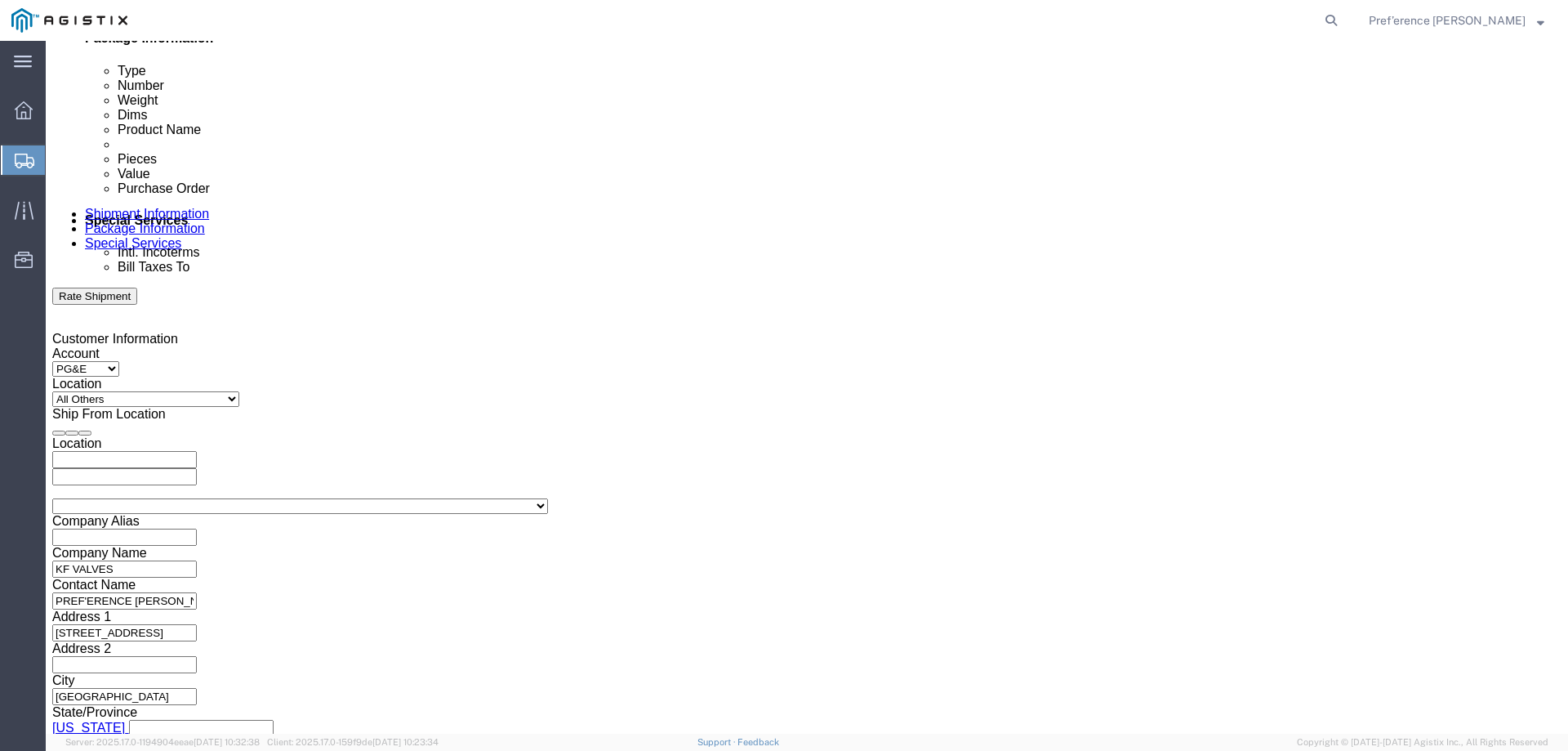
type input "454731"
click button "Continue"
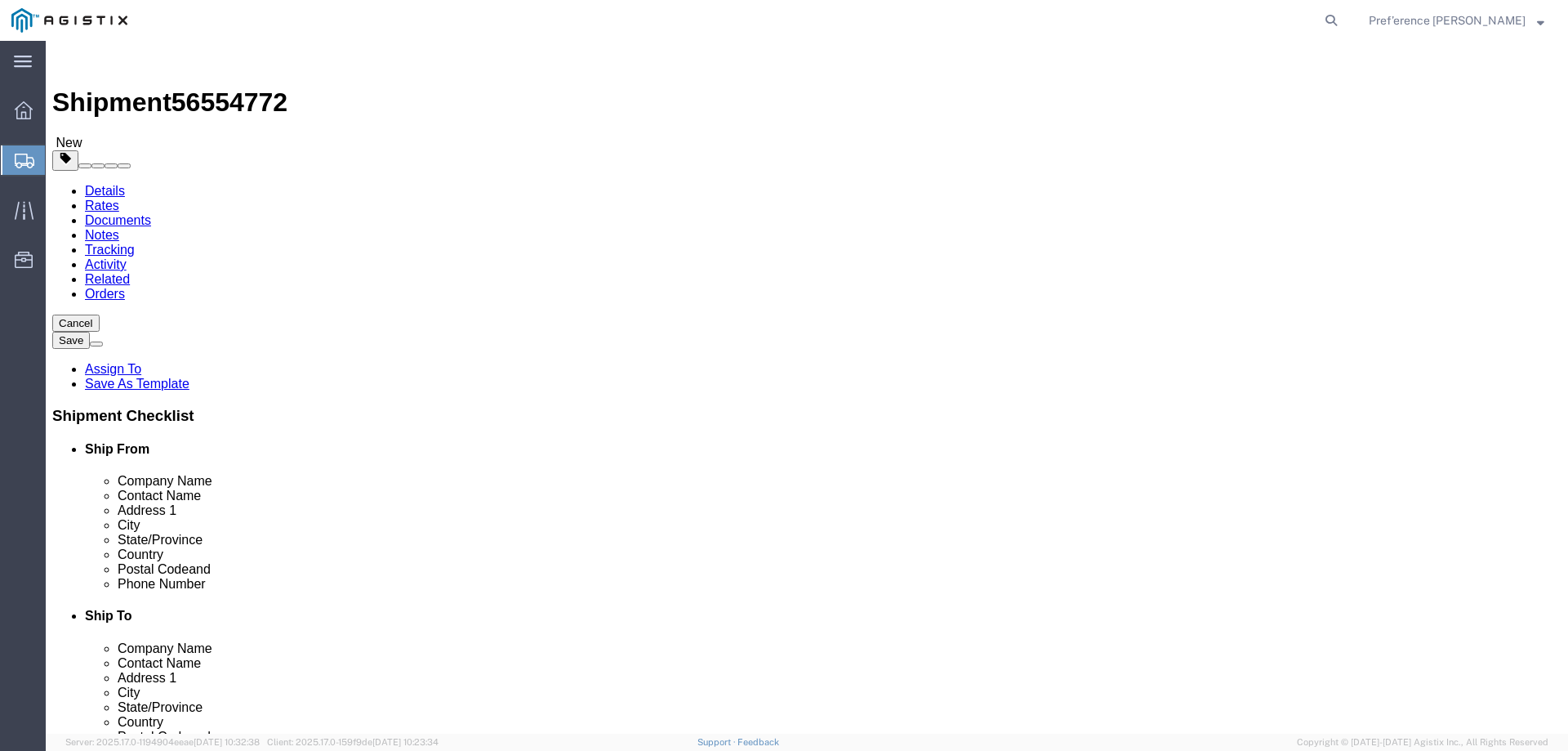
click select "Select Bulk Bundle(s) Cardboard Box(es) Carton(s) Crate(s) Drum(s) (Fiberboard)…"
click input "1"
click input "text"
click select "Select Bulk Bundle(s) Cardboard Box(es) Carton(s) Crate(s) Drum(s) (Fiberboard)…"
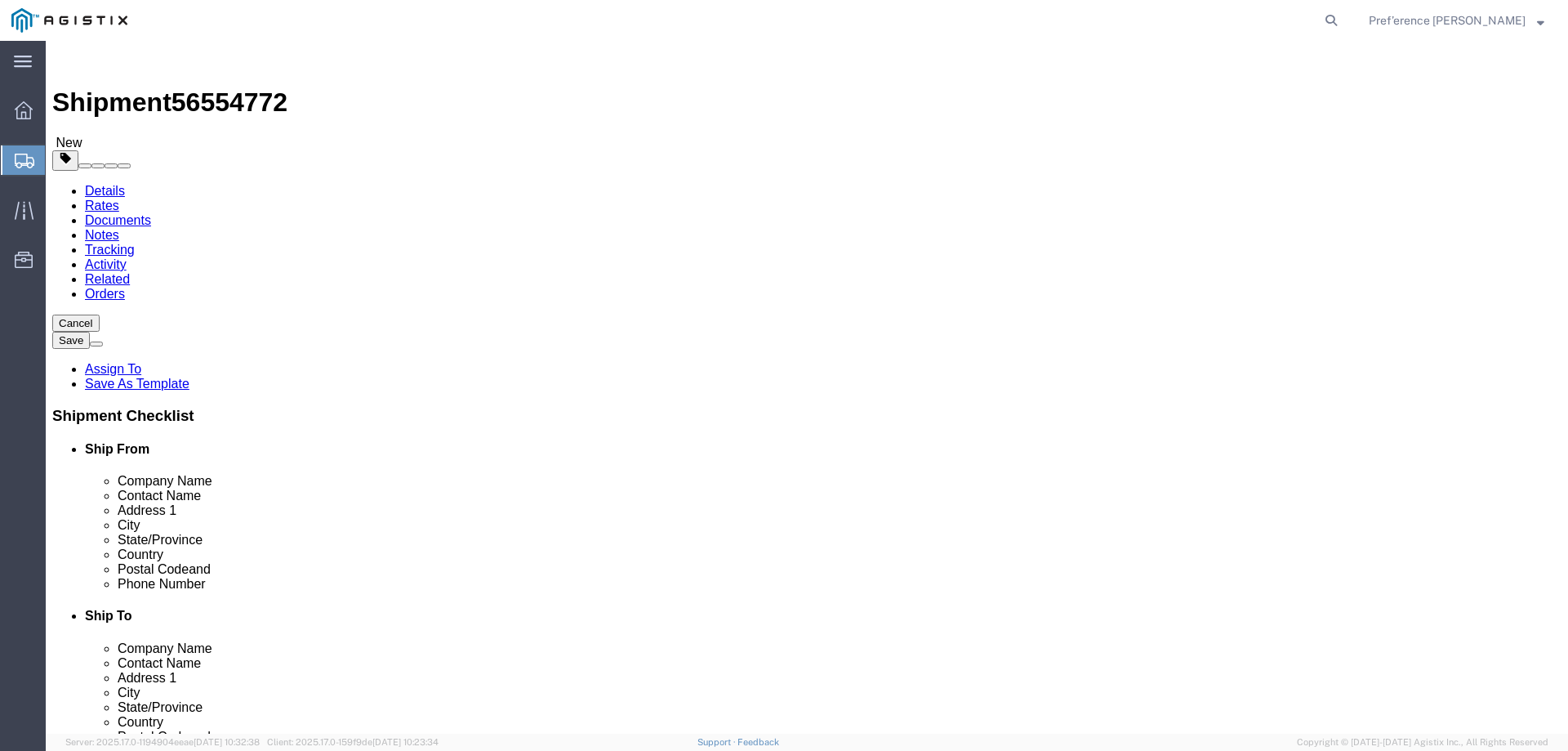
select select "PONS"
click select "Select Bulk Bundle(s) Cardboard Box(es) Carton(s) Crate(s) Drum(s) (Fiberboard)…"
click input "text"
type input "44"
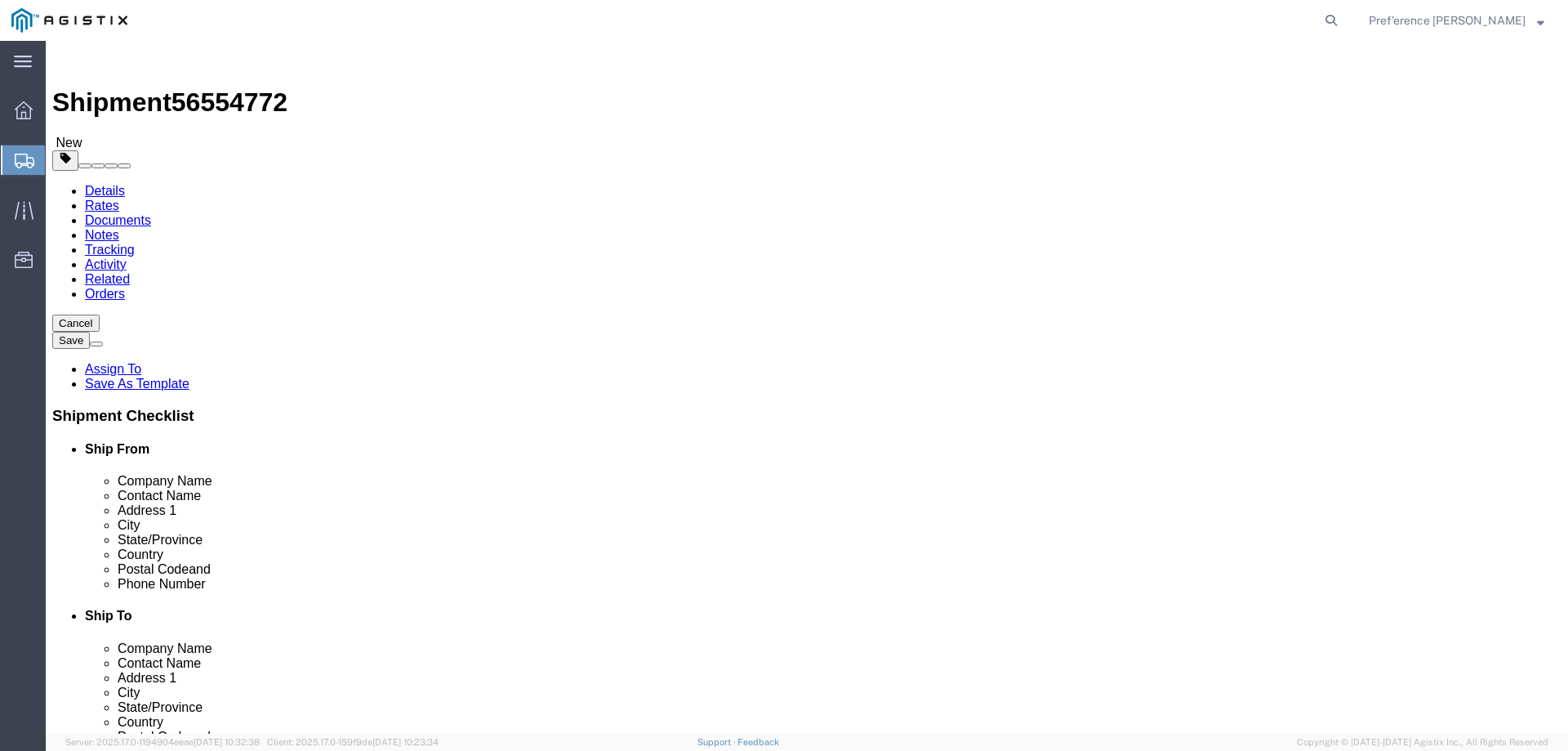
type input "20"
click input "0.00"
type input "0"
type input "875"
click link "Add Content"
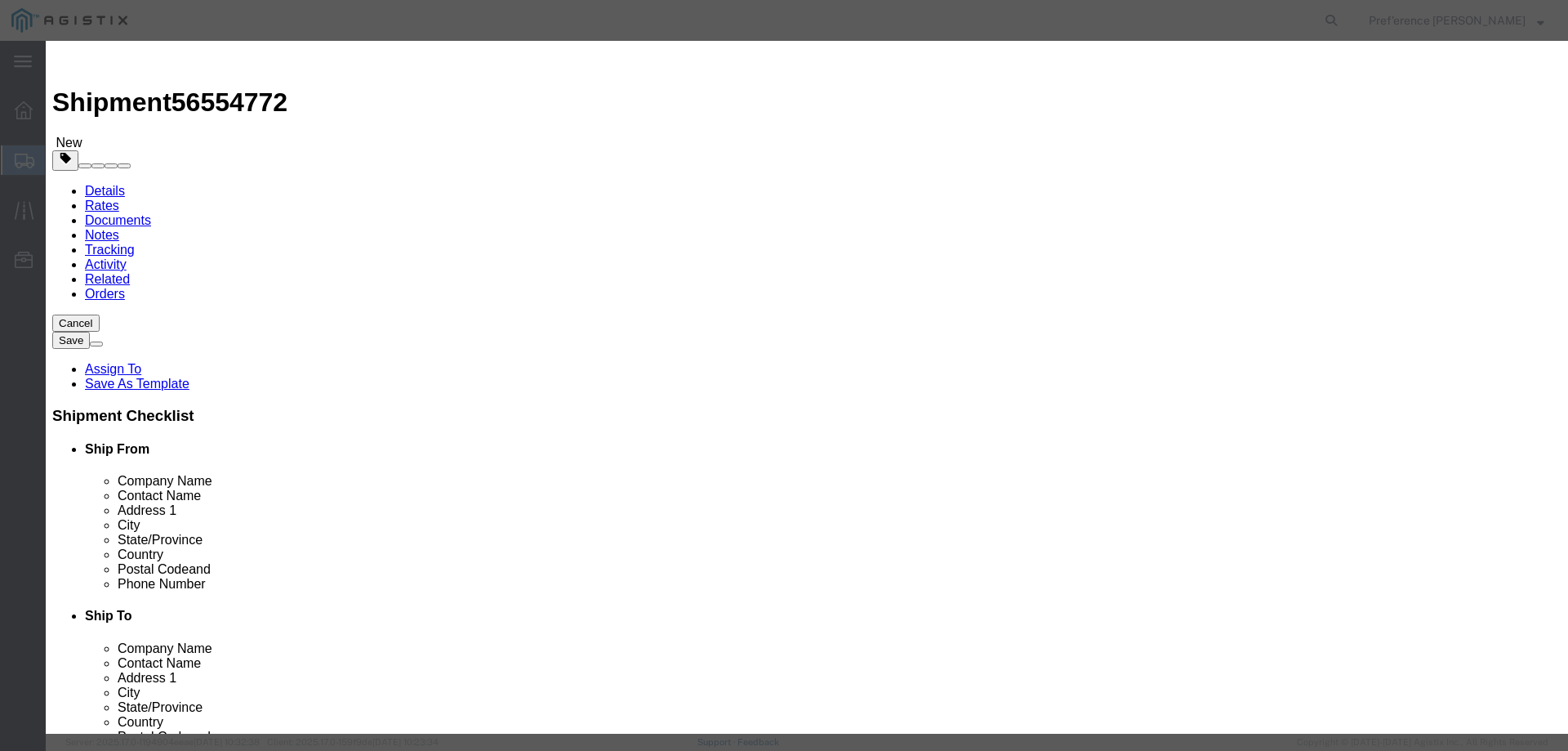
click input "text"
type input "VALVES"
type input "1"
click input "text"
type input "1000"
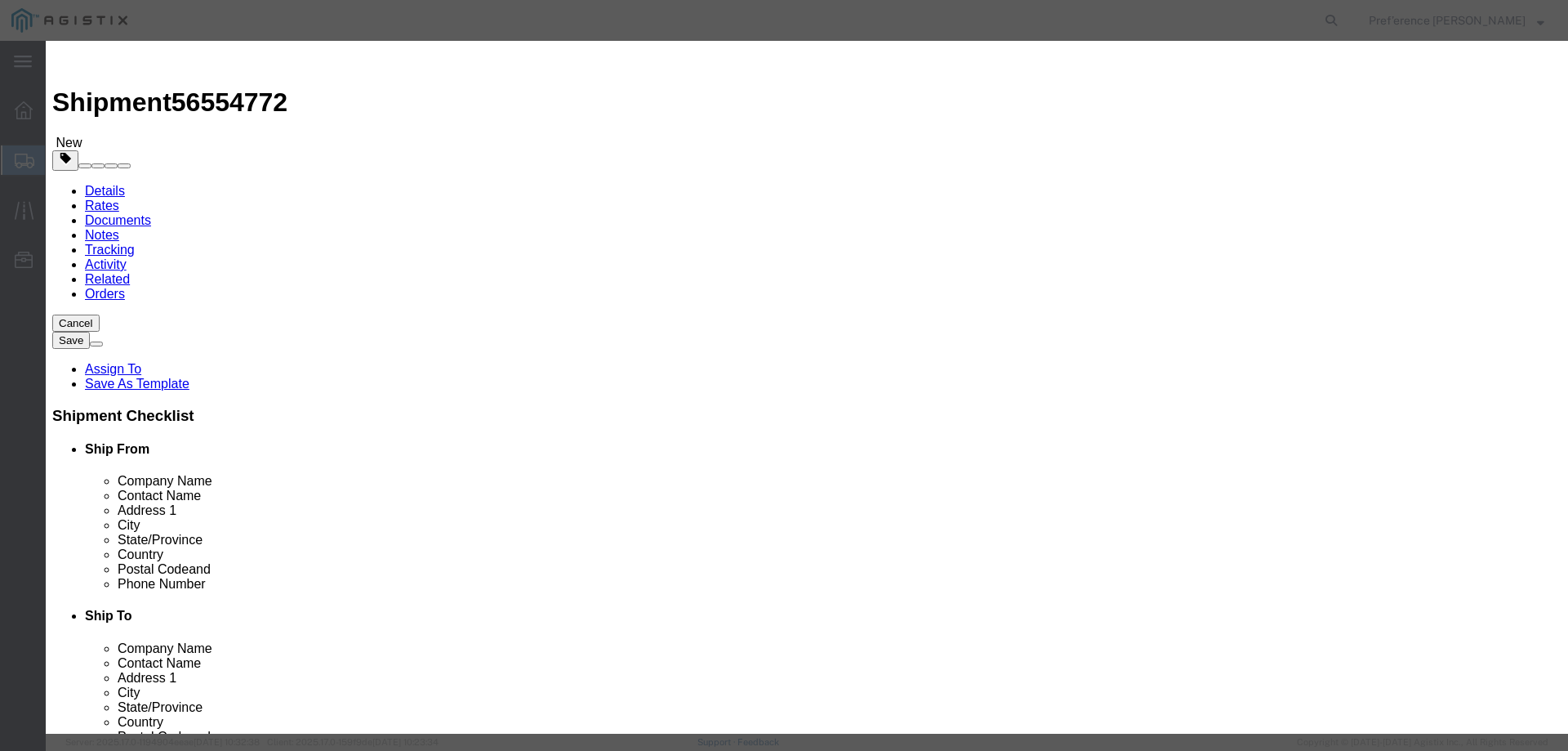
click select "Select 50 55 60 65 70 85 92.5 100 125 175 250 300 400"
select select "60"
click select "Select 50 55 60 65 70 85 92.5 100 125 175 250 300 400"
click button "Save & Close"
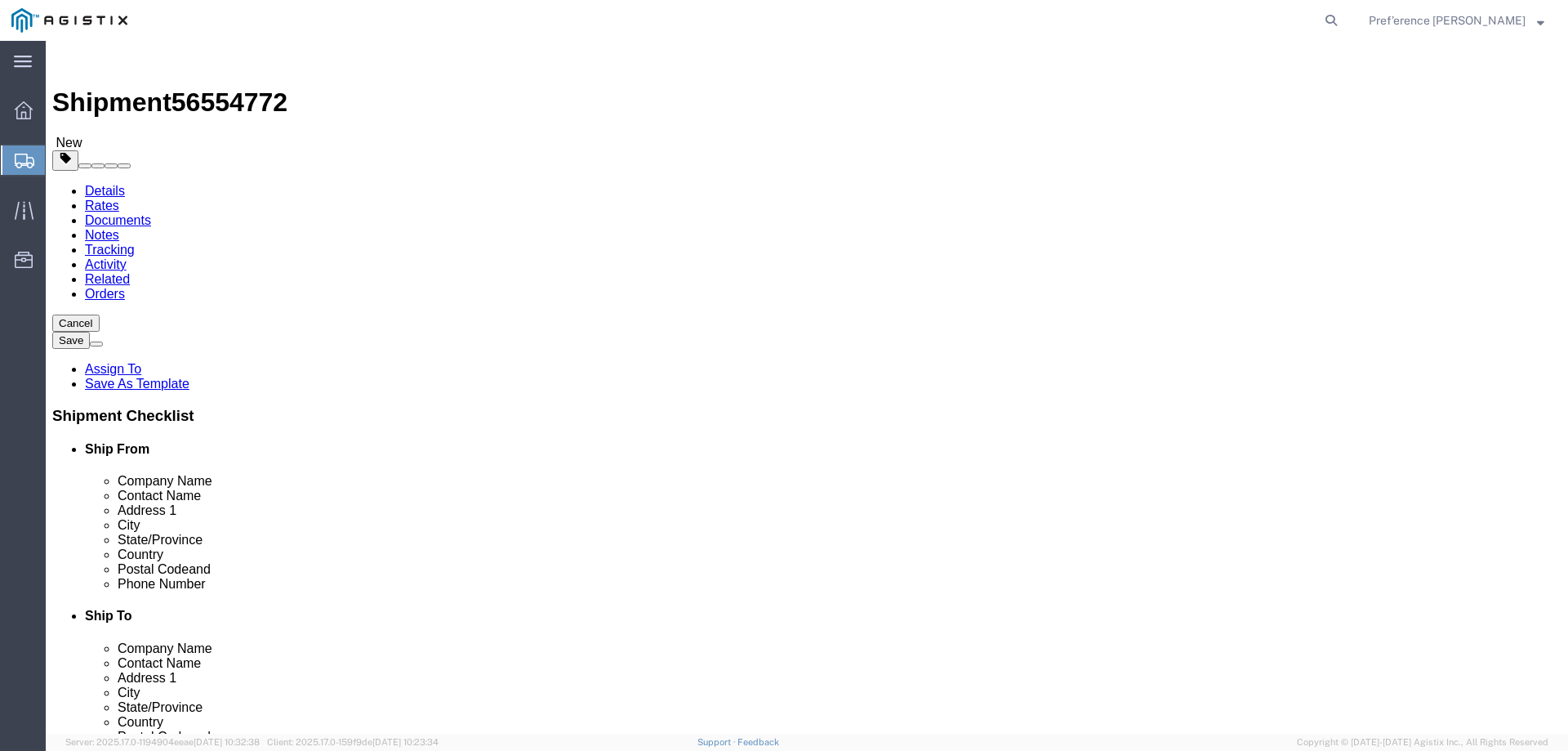
click div "Previous Continue"
click button "Continue"
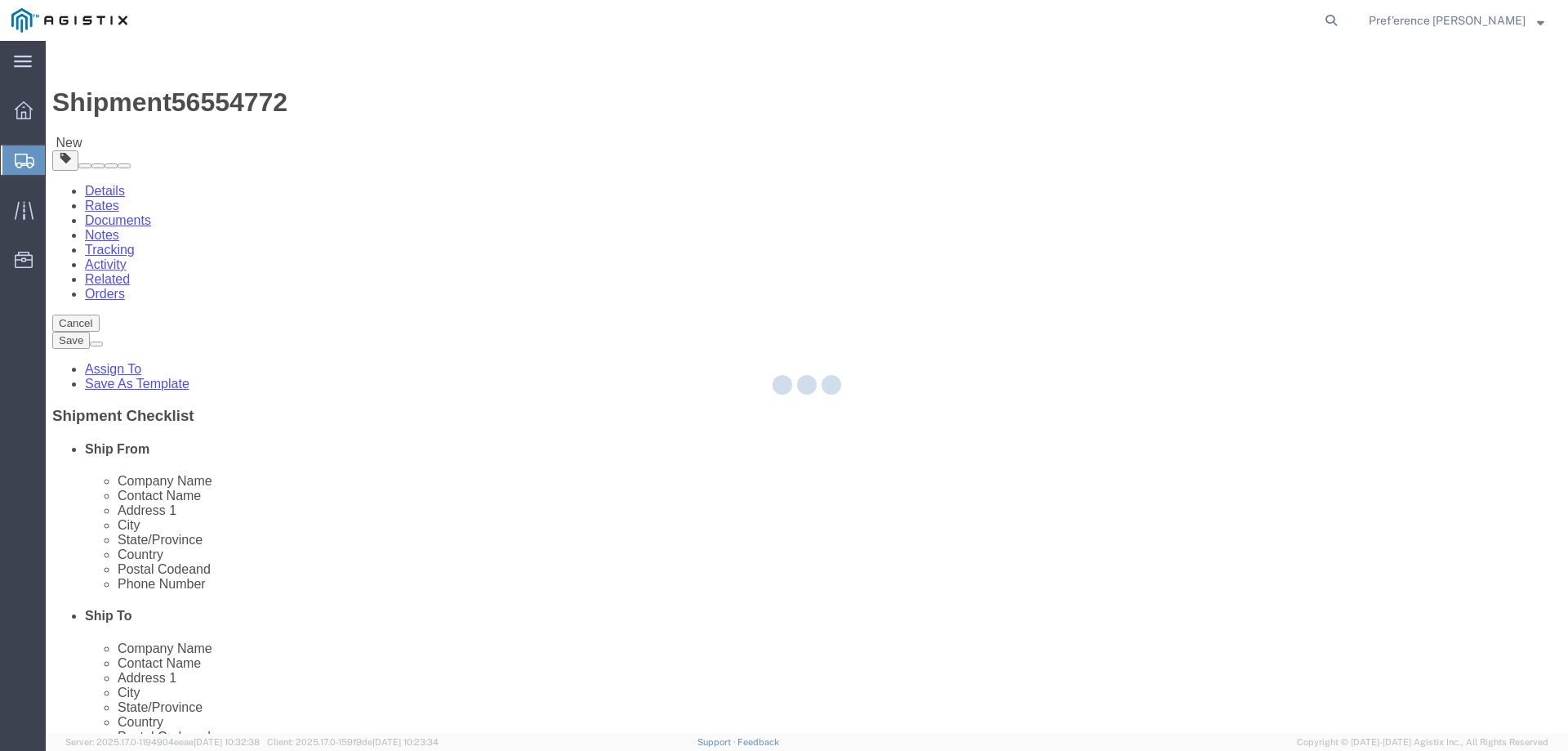
select select
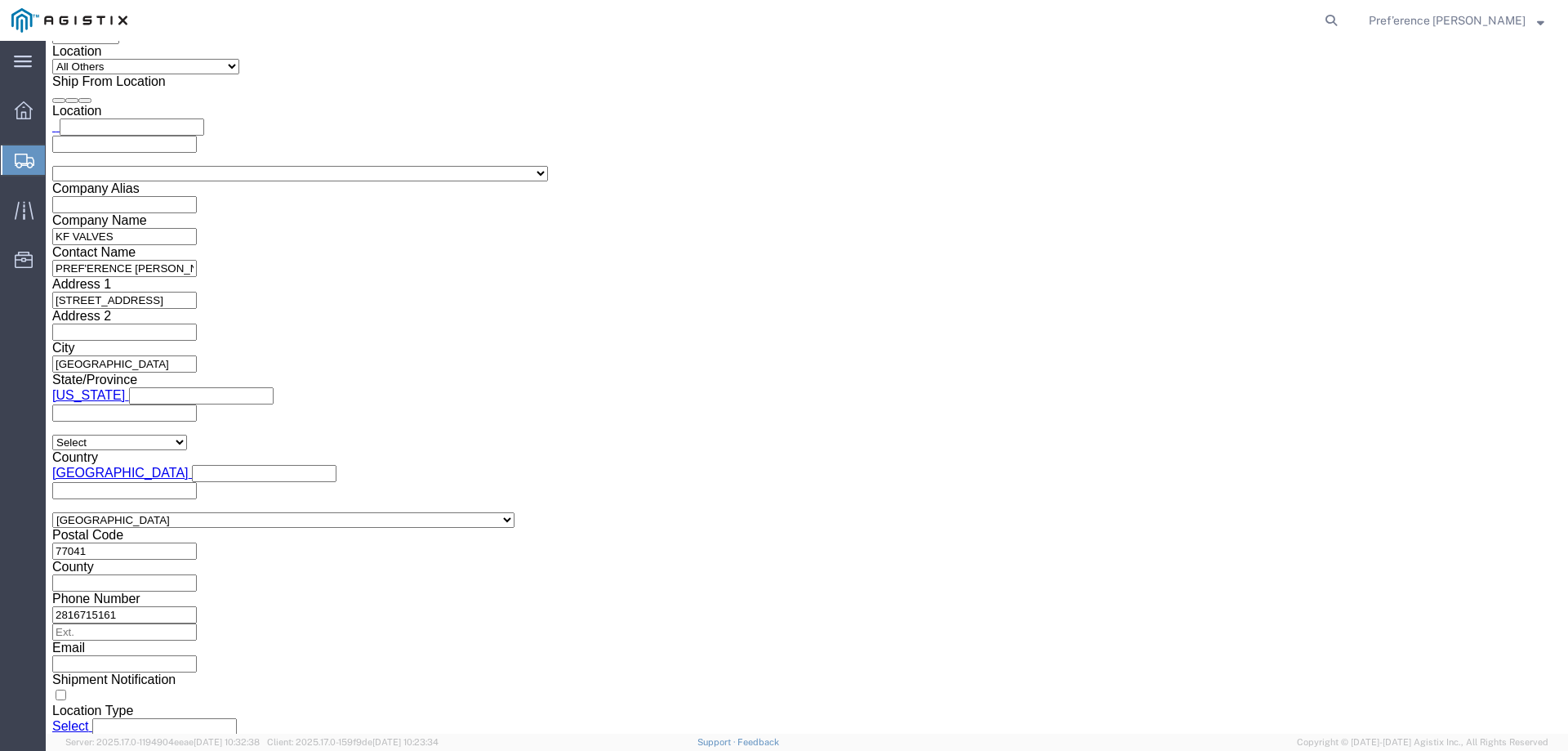
scroll to position [1269, 0]
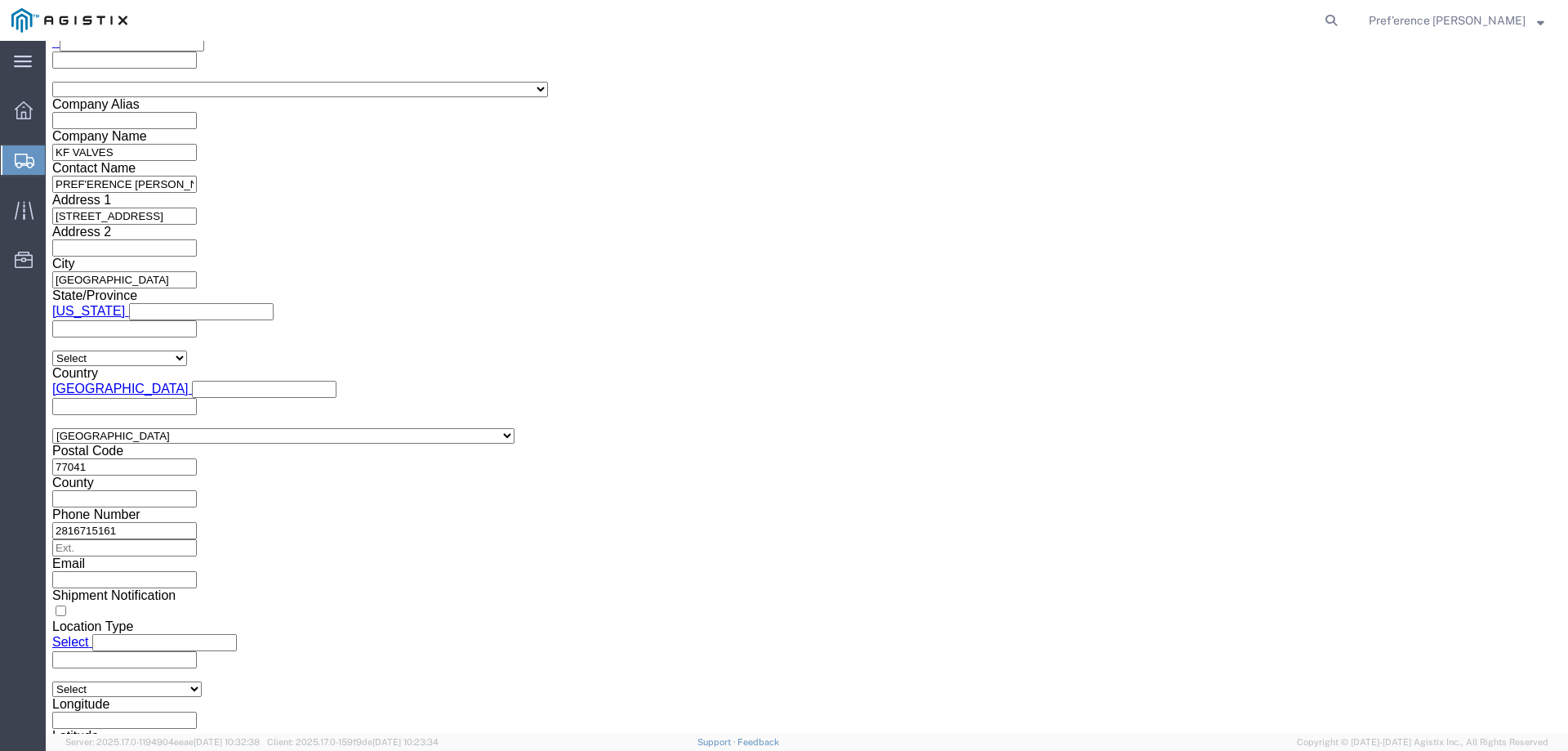
click button "Rate Shipment"
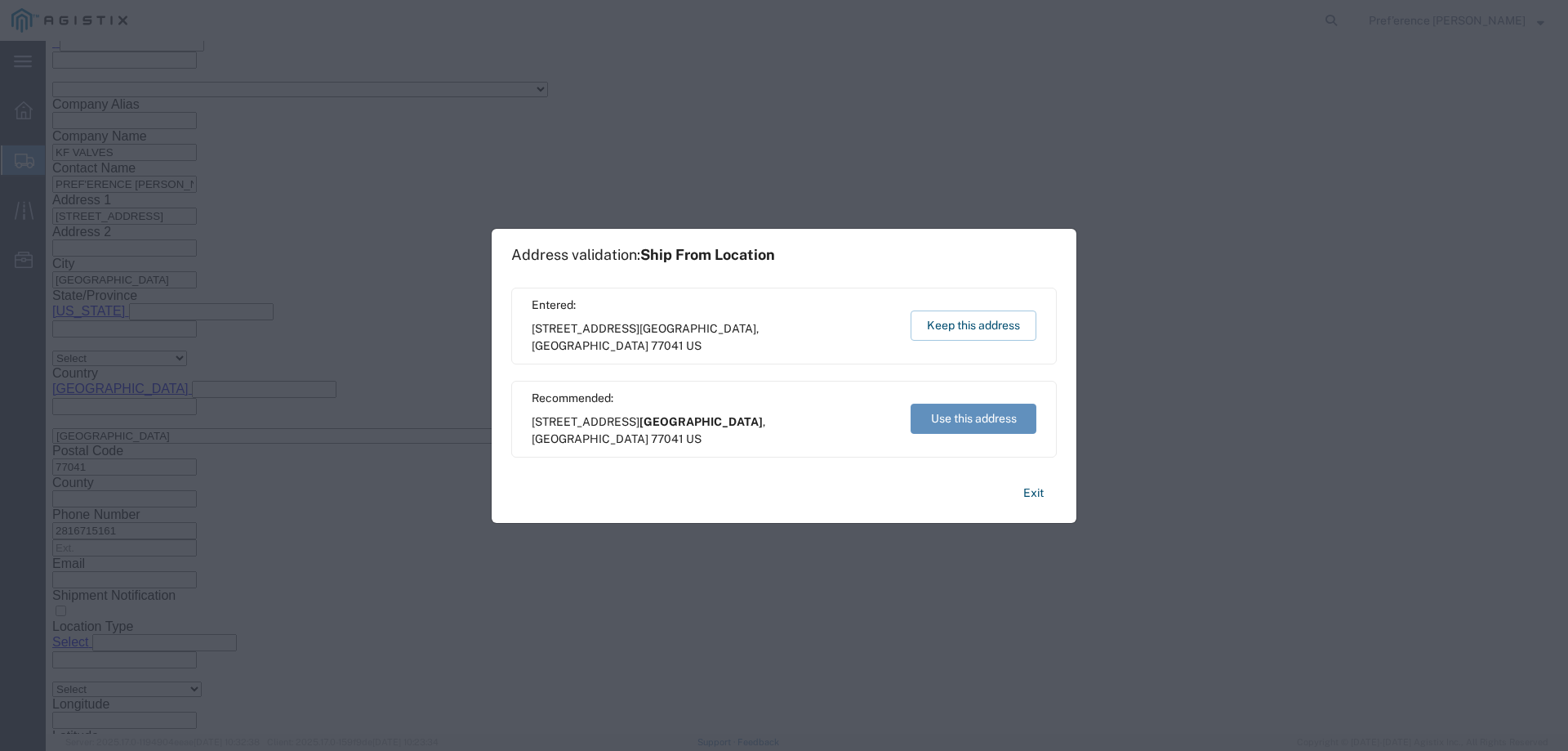
click at [963, 410] on button "Use this address" at bounding box center [973, 418] width 125 height 30
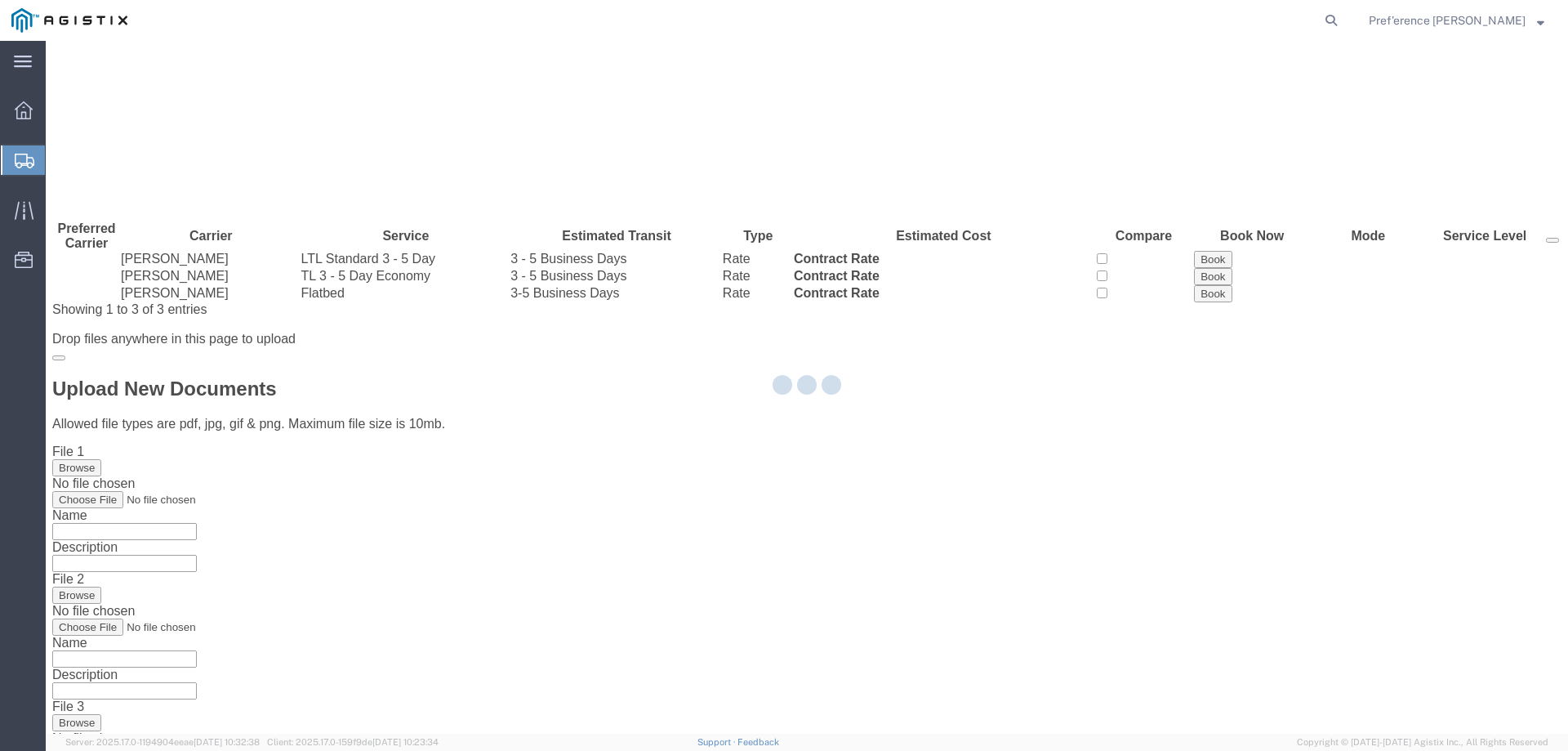
scroll to position [0, 0]
